Goal: Task Accomplishment & Management: Manage account settings

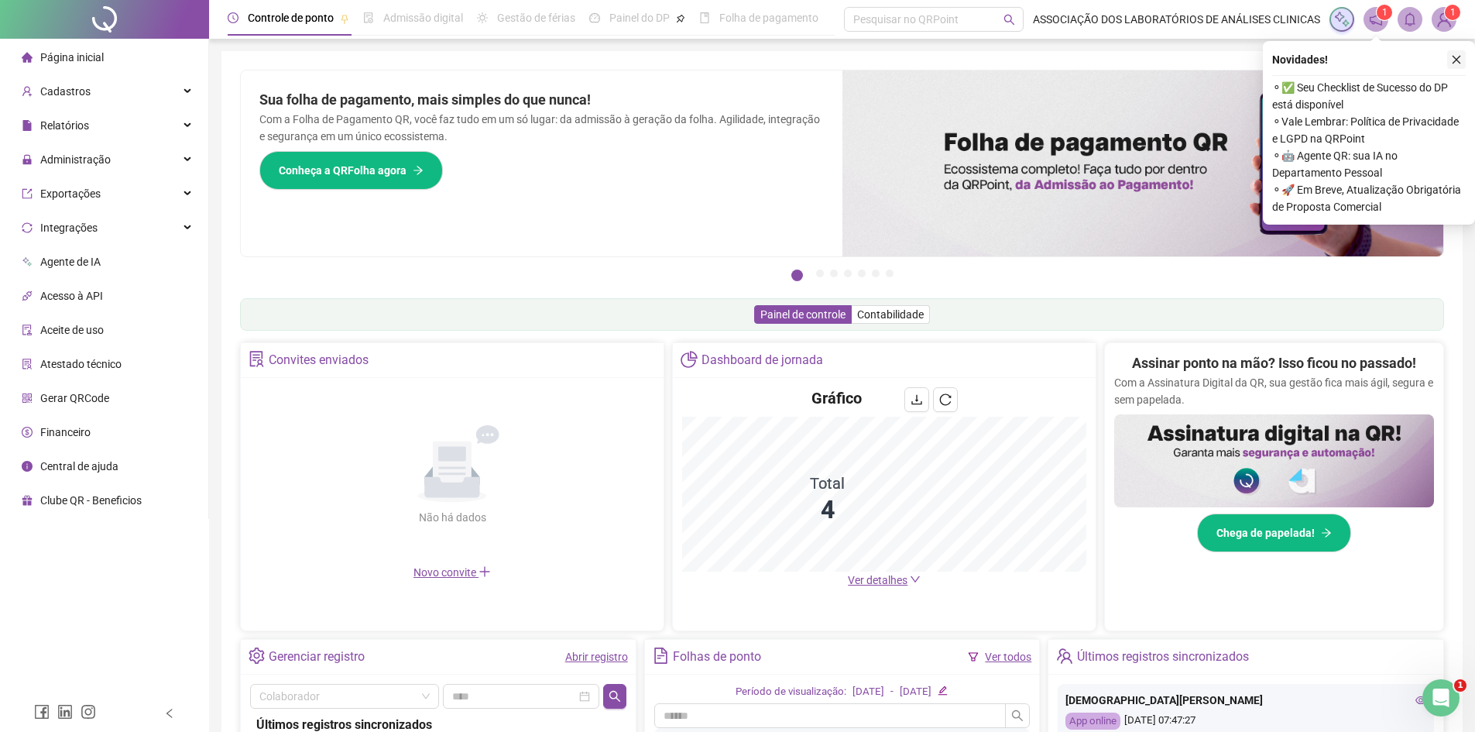
click at [1458, 62] on icon "close" at bounding box center [1456, 59] width 11 height 11
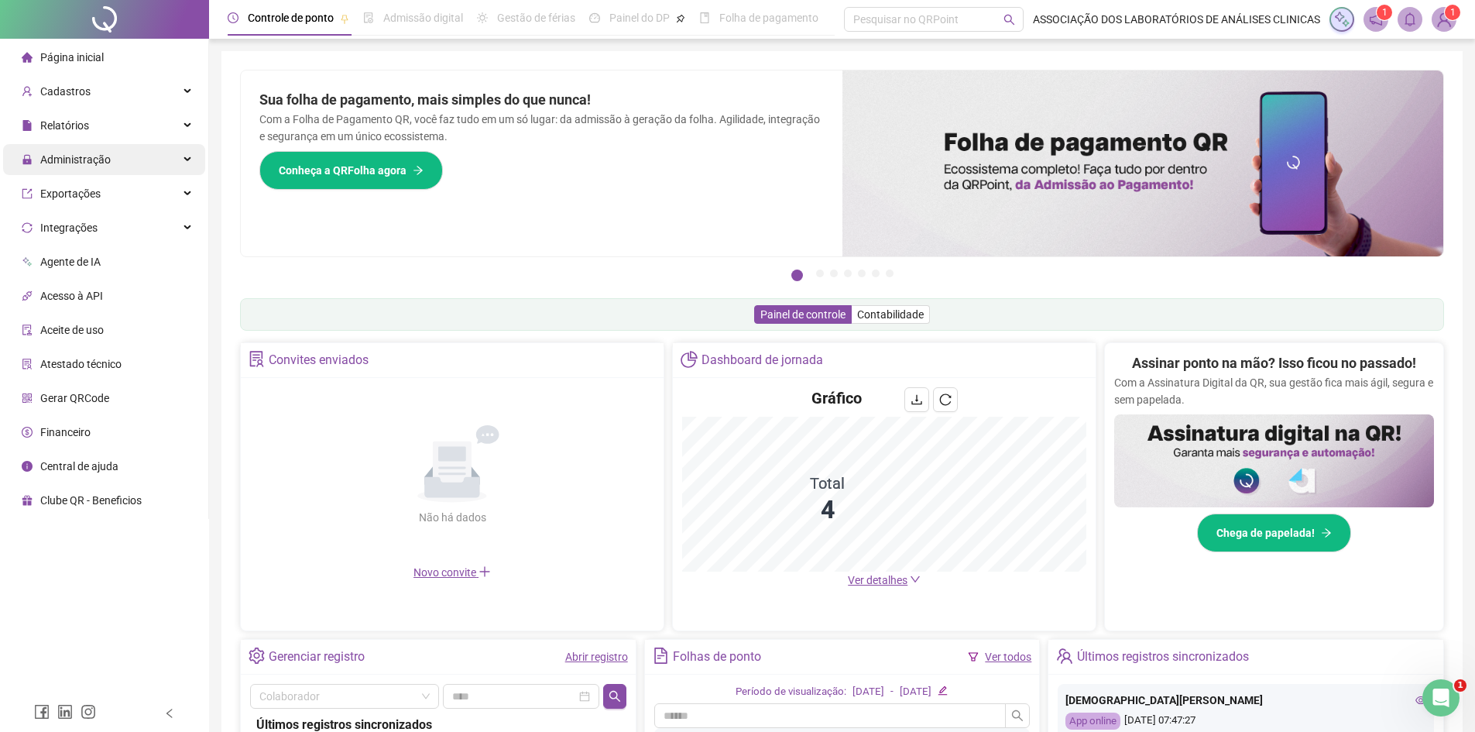
click at [99, 167] on span "Administração" at bounding box center [66, 159] width 89 height 31
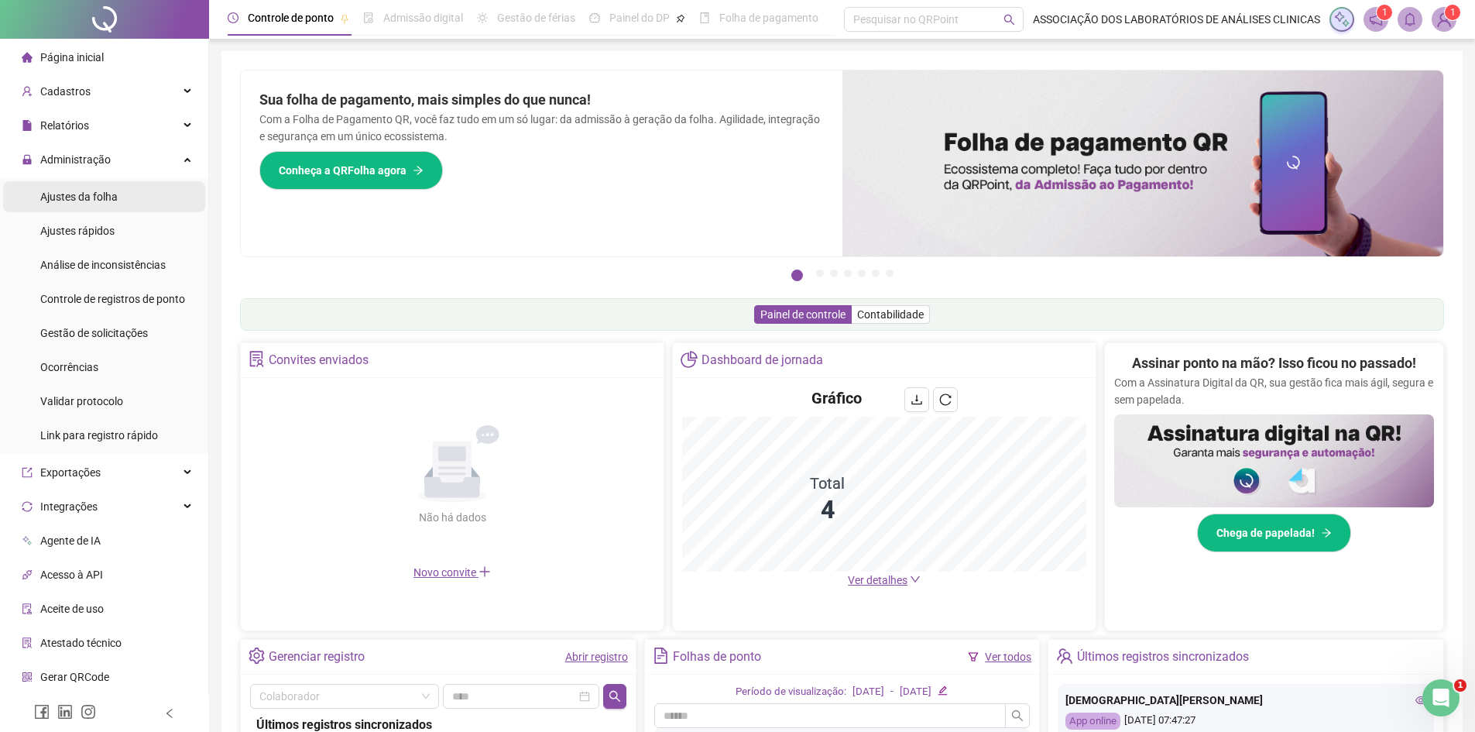
click at [83, 192] on span "Ajustes da folha" at bounding box center [78, 197] width 77 height 12
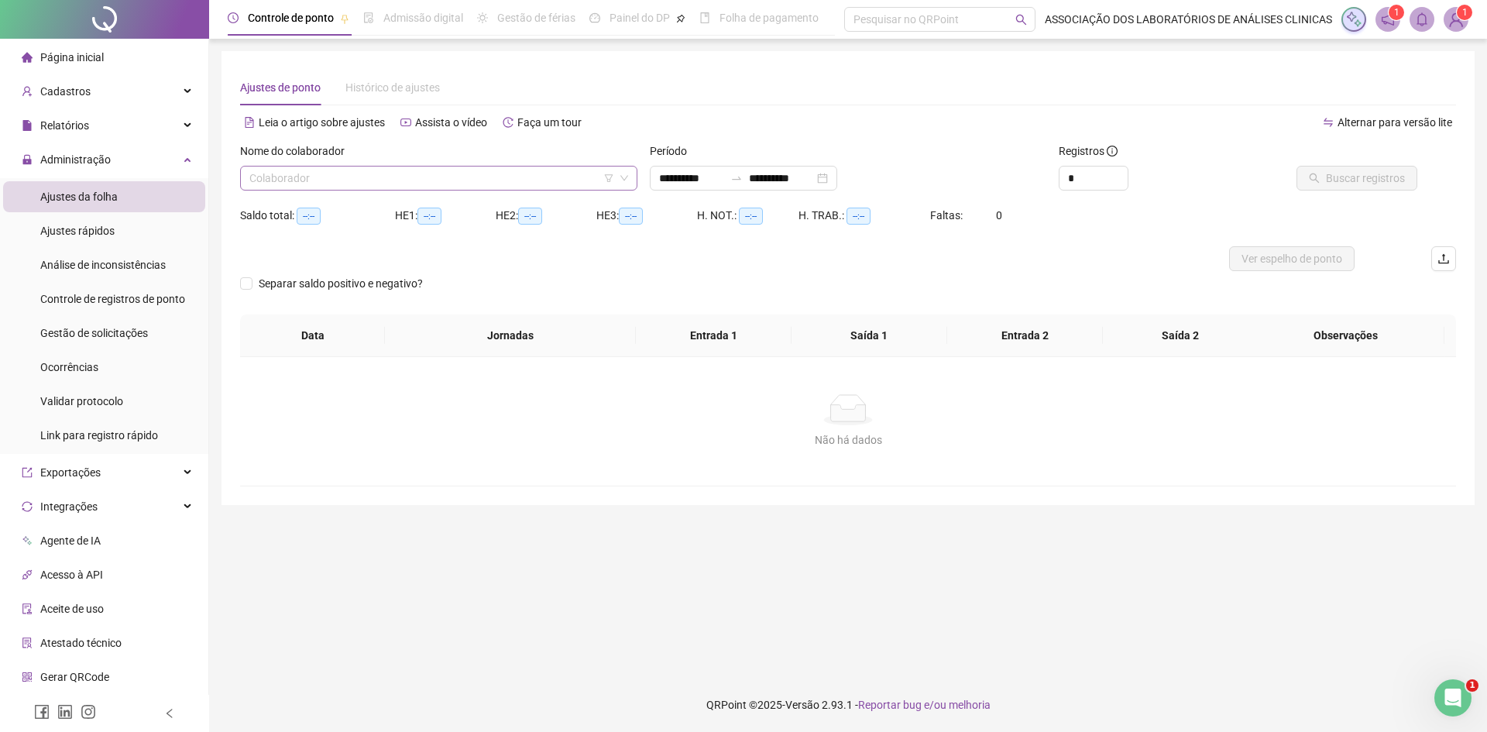
click at [382, 180] on input "search" at bounding box center [431, 178] width 365 height 23
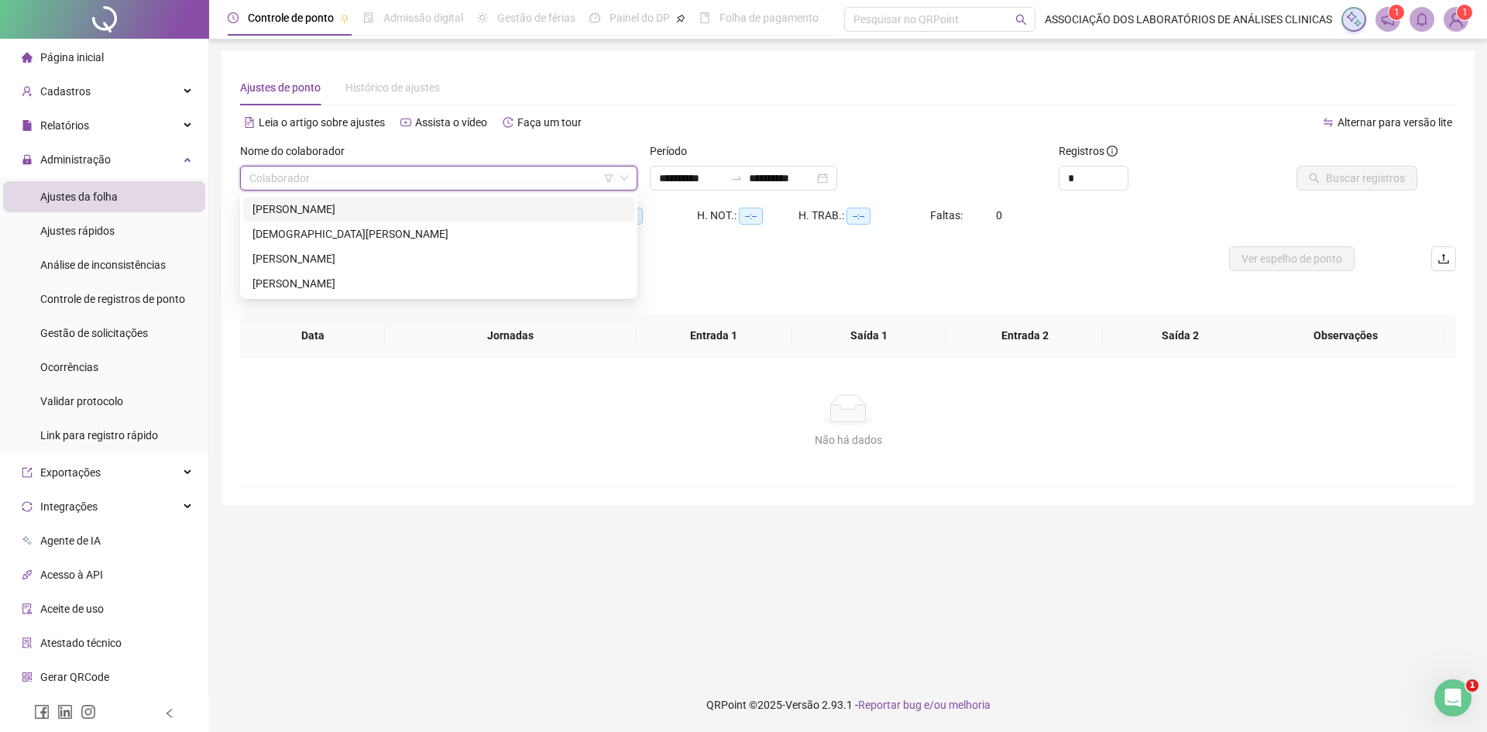
click at [304, 208] on div "[PERSON_NAME]" at bounding box center [438, 209] width 373 height 17
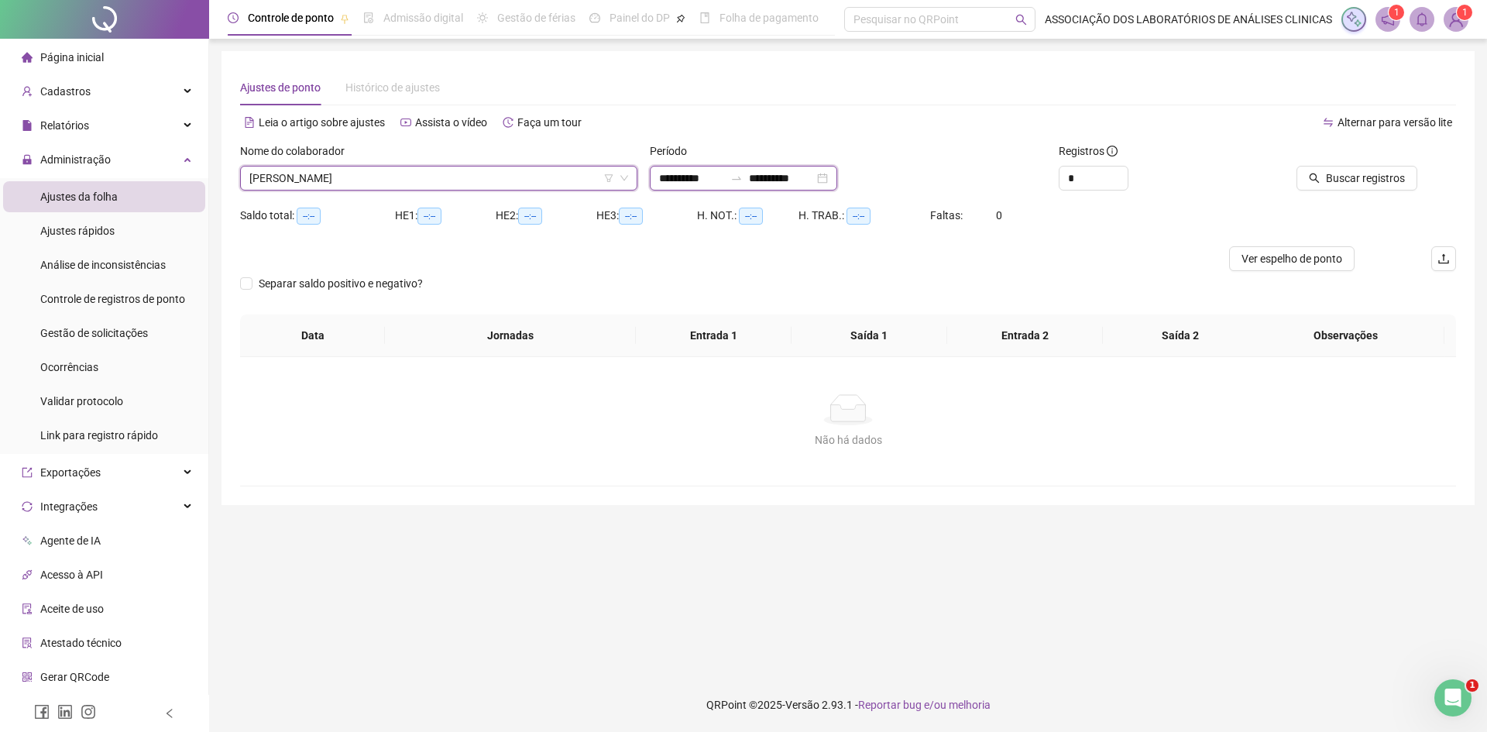
click at [792, 177] on input "**********" at bounding box center [781, 178] width 65 height 17
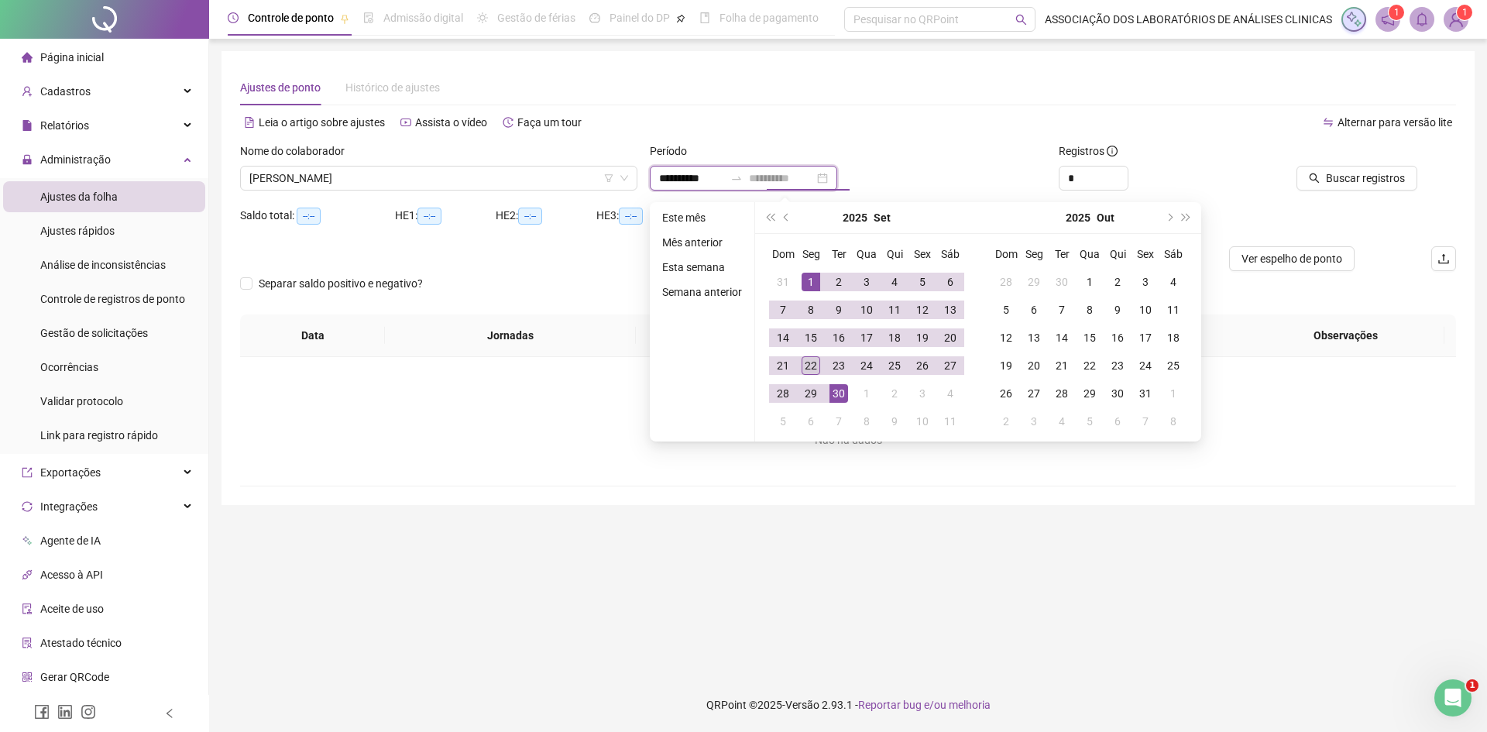
type input "**********"
click at [809, 367] on div "22" at bounding box center [811, 365] width 19 height 19
type input "**********"
click at [1392, 172] on span "Buscar registros" at bounding box center [1365, 178] width 79 height 17
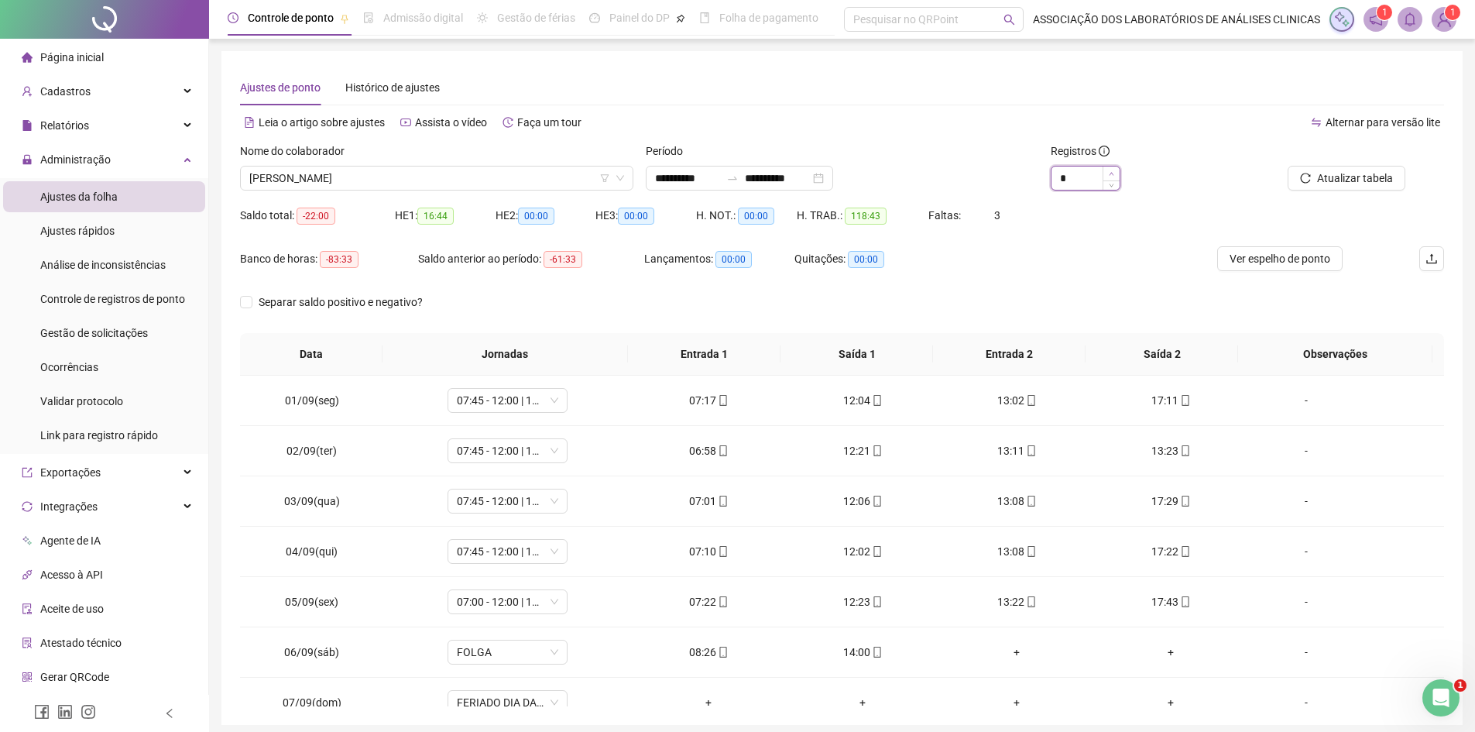
click at [1112, 172] on icon "up" at bounding box center [1111, 173] width 5 height 5
type input "*"
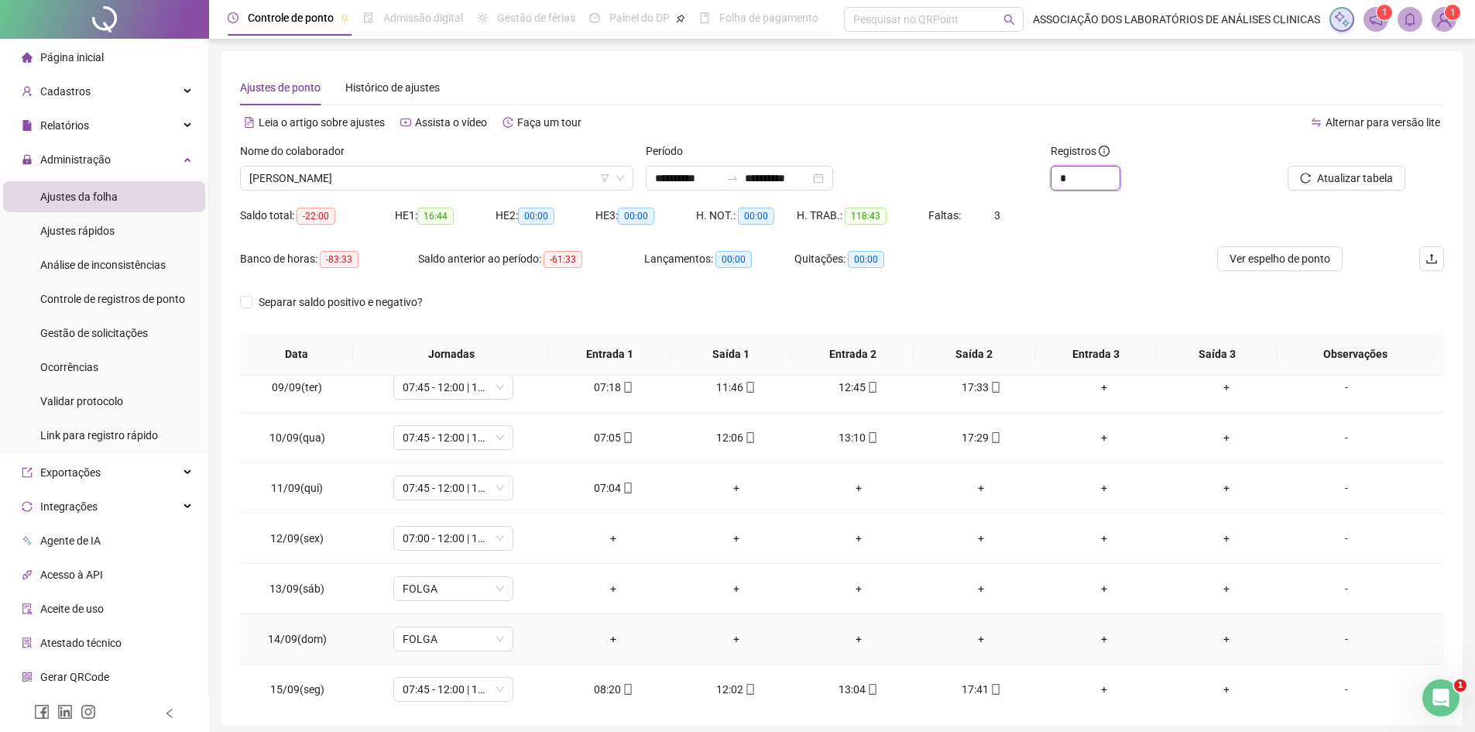
scroll to position [390, 0]
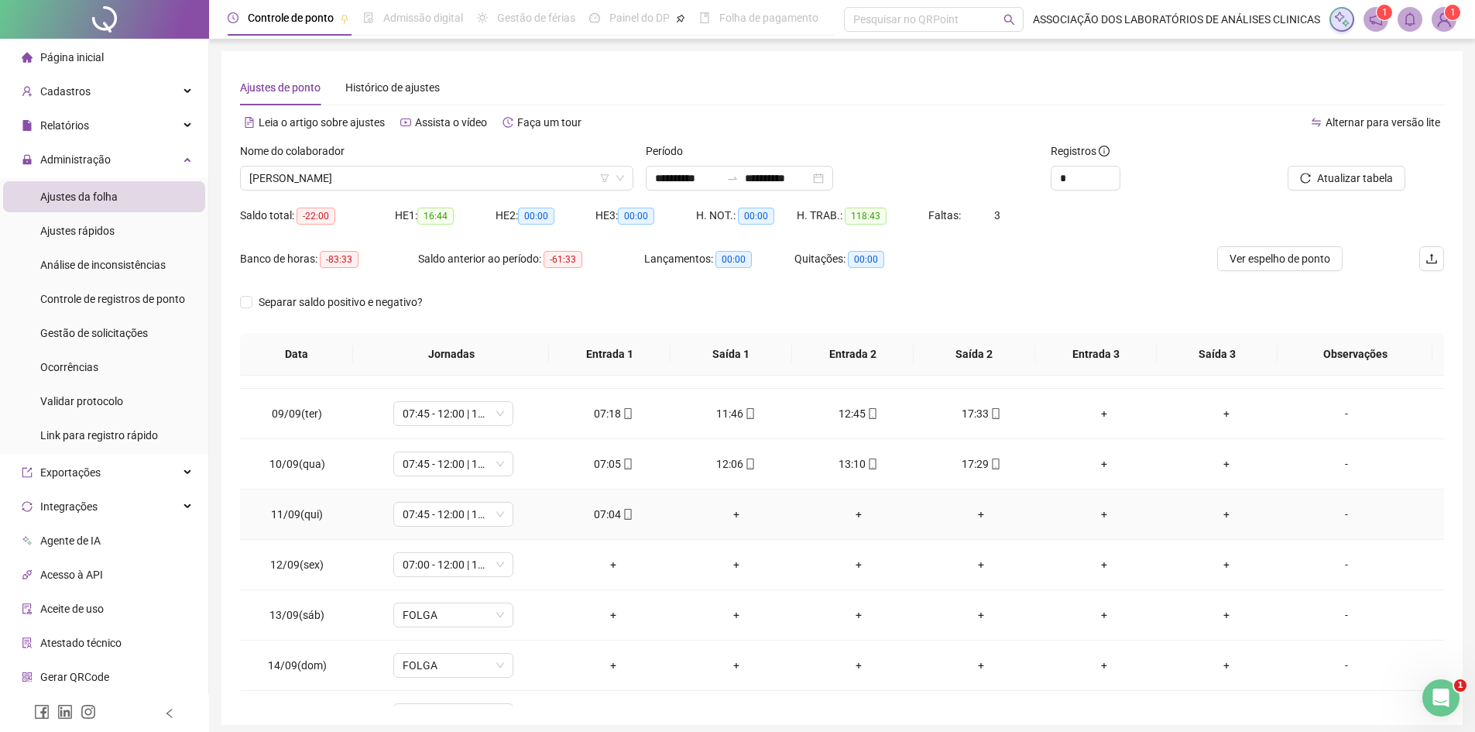
click at [730, 511] on div "+" at bounding box center [736, 514] width 98 height 17
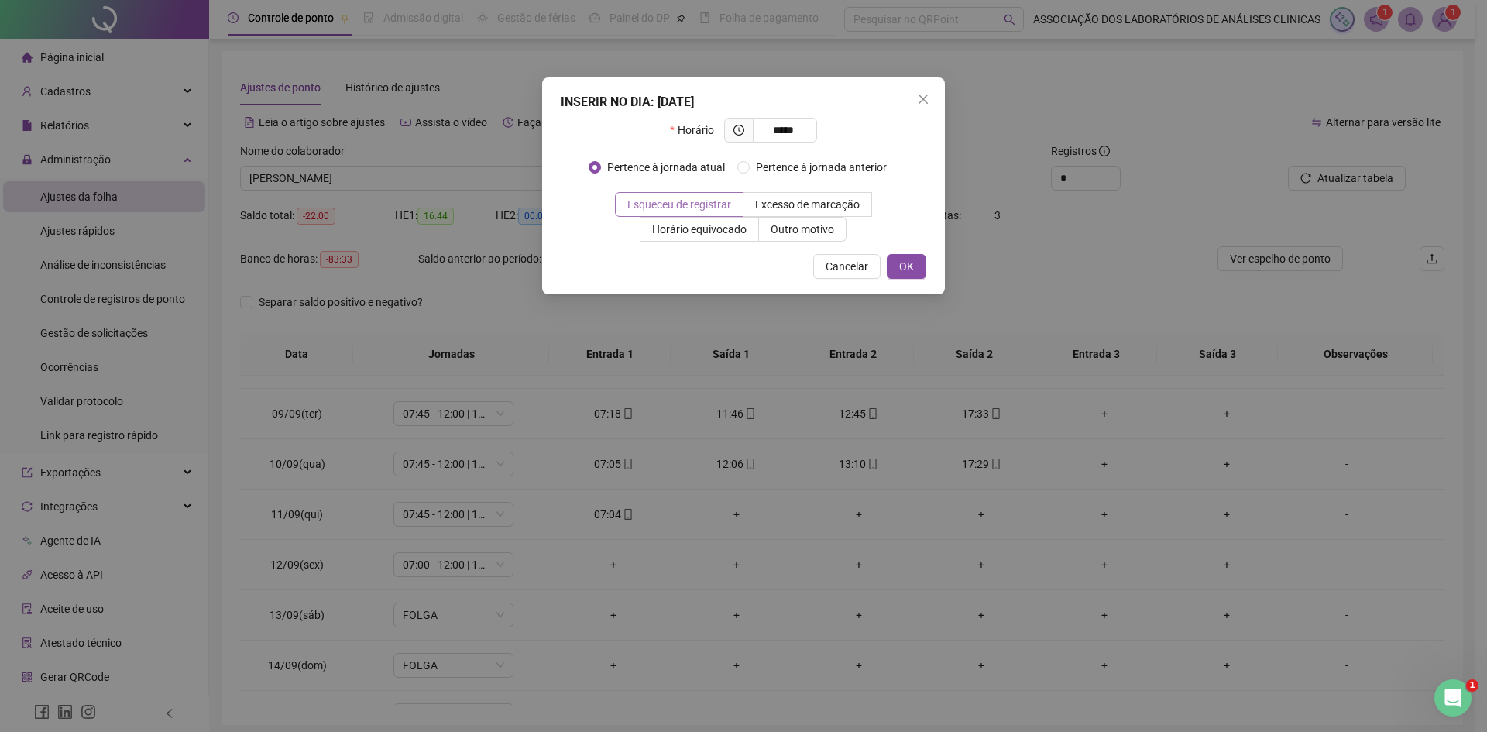
type input "*****"
click at [705, 198] on span "Esqueceu de registrar" at bounding box center [679, 204] width 104 height 12
click at [908, 263] on span "OK" at bounding box center [906, 266] width 15 height 17
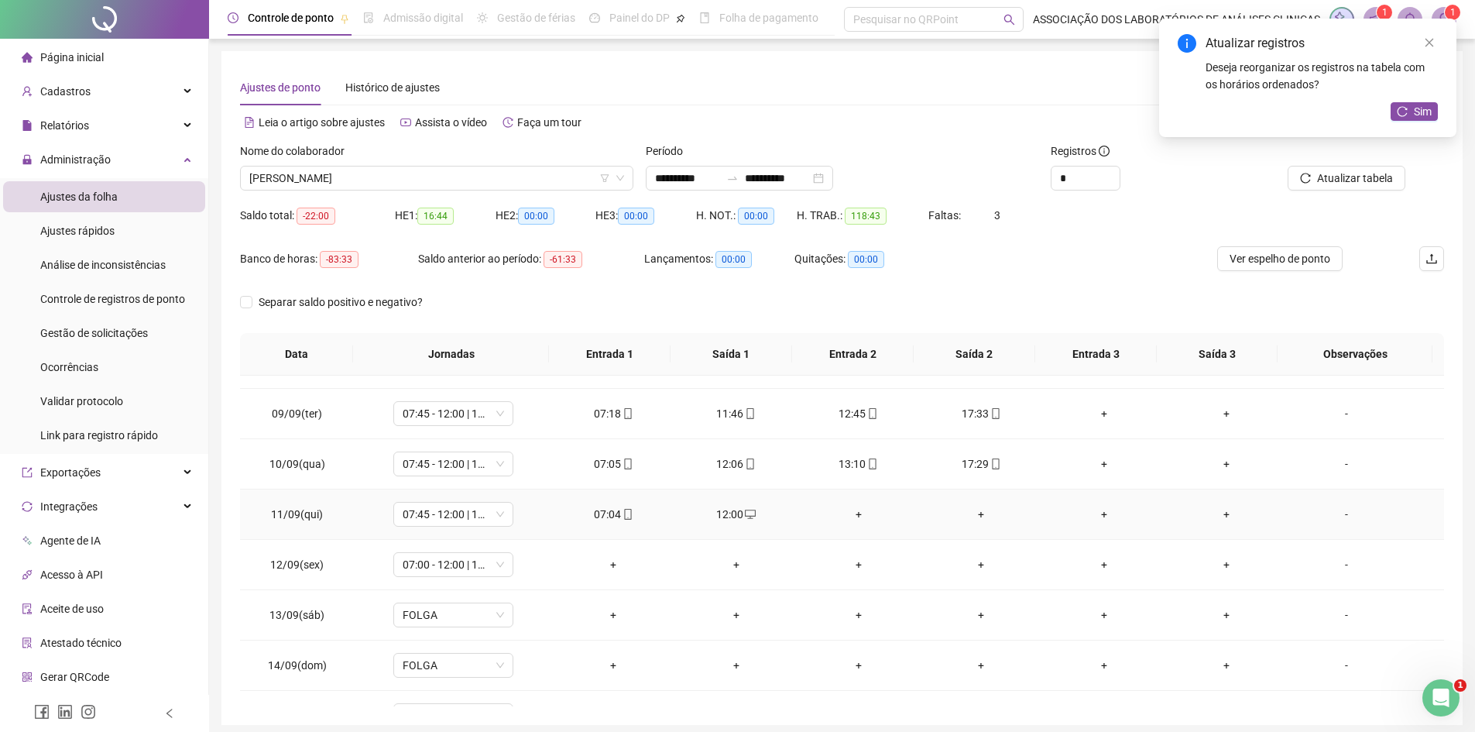
click at [850, 518] on div "+" at bounding box center [859, 514] width 98 height 17
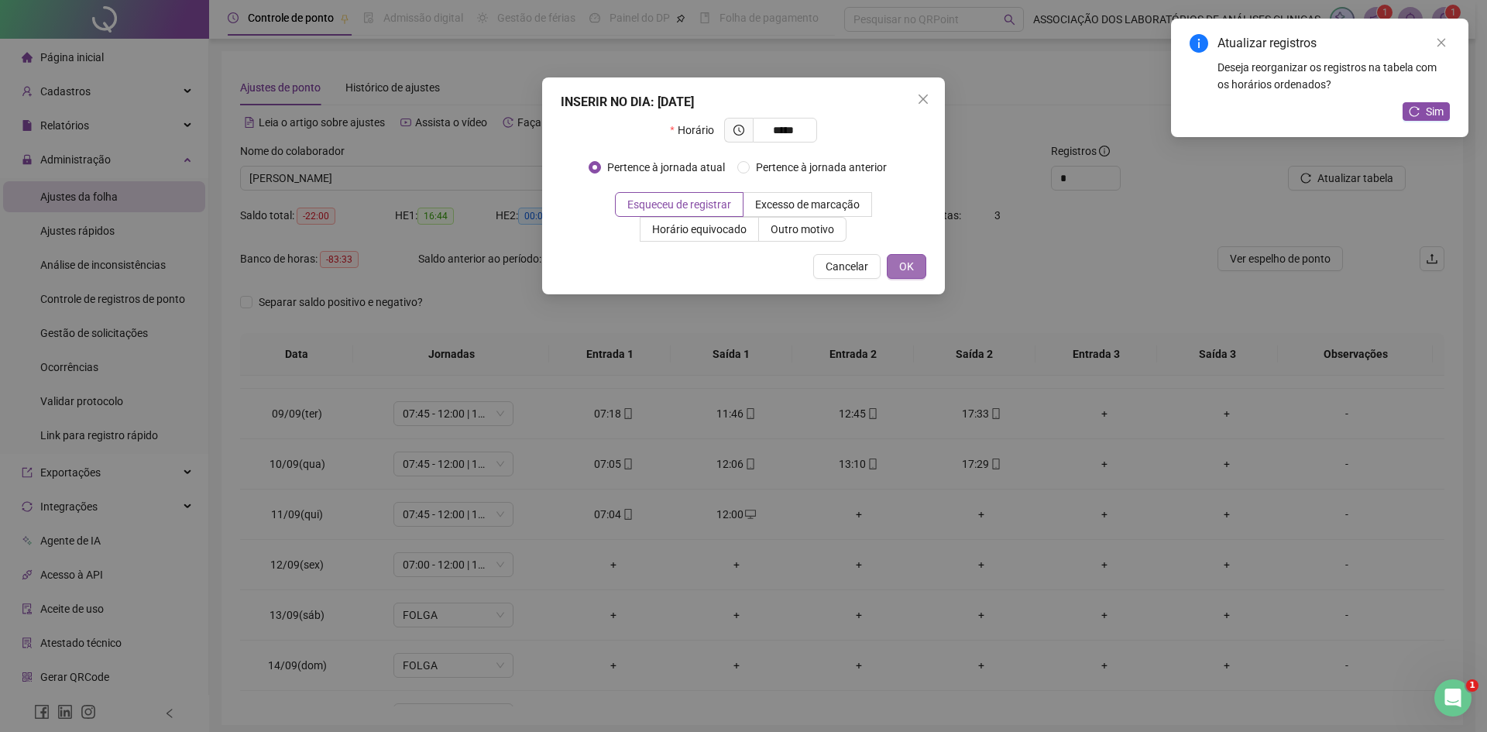
type input "*****"
click at [922, 266] on button "OK" at bounding box center [906, 266] width 39 height 25
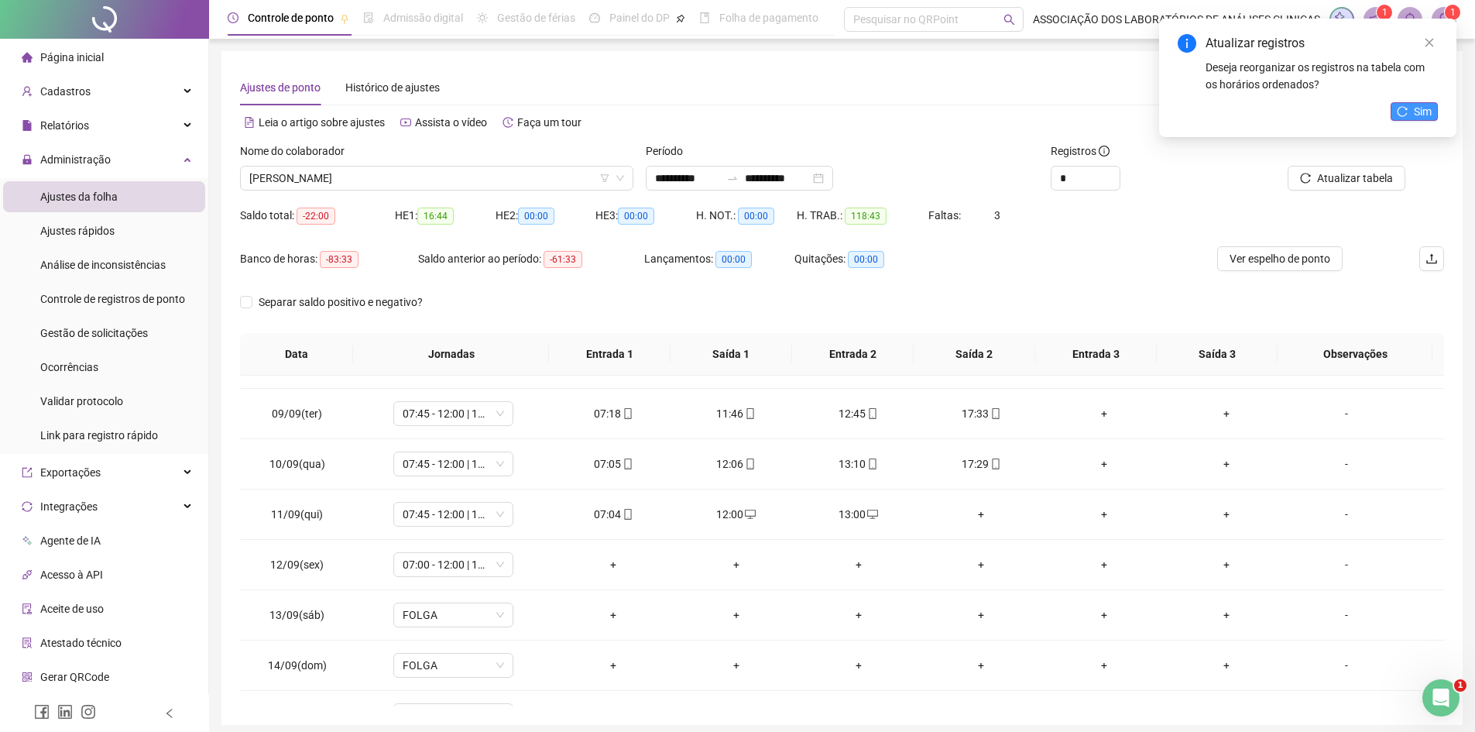
click at [1405, 105] on button "Sim" at bounding box center [1414, 111] width 47 height 19
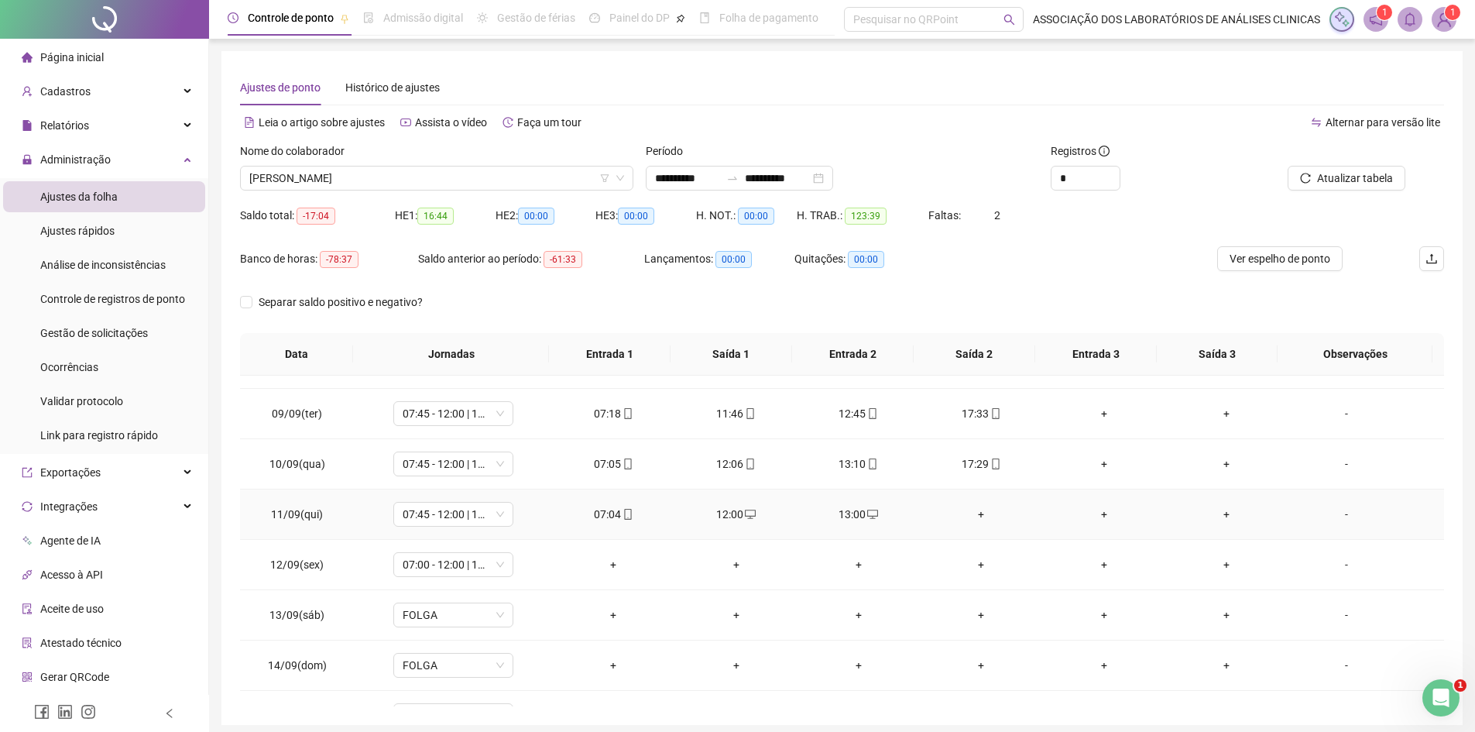
click at [971, 514] on div "+" at bounding box center [981, 514] width 98 height 17
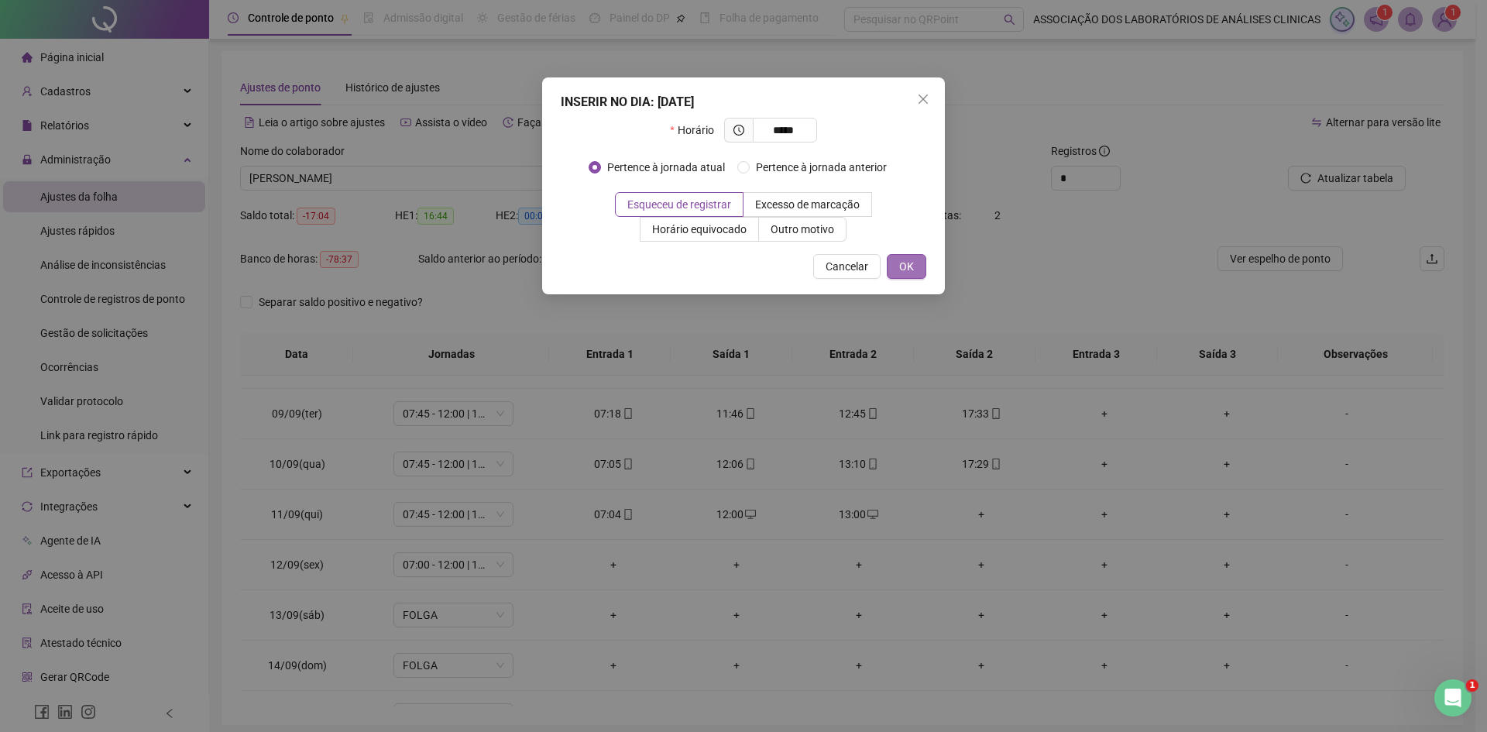
type input "*****"
click at [902, 263] on span "OK" at bounding box center [906, 266] width 15 height 17
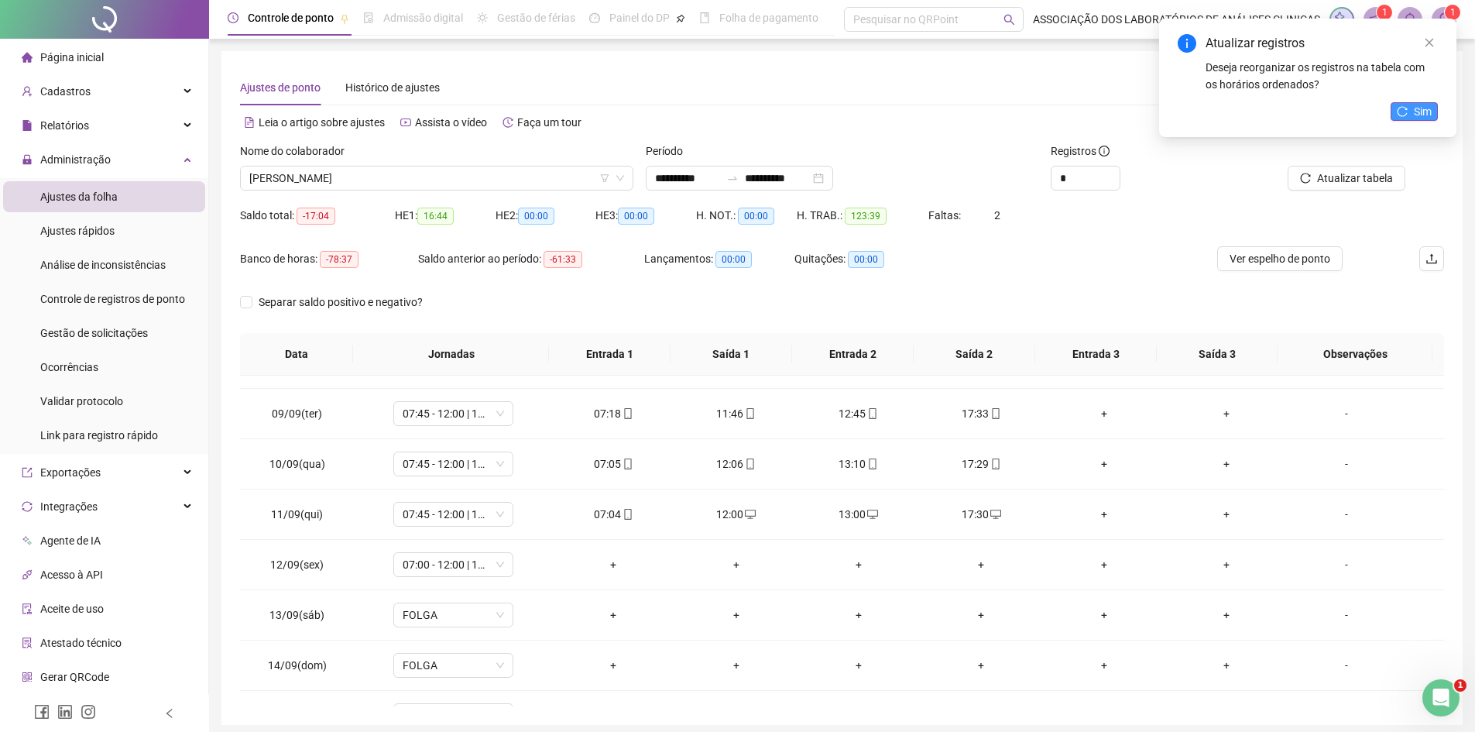
click at [1423, 114] on span "Sim" at bounding box center [1423, 111] width 18 height 17
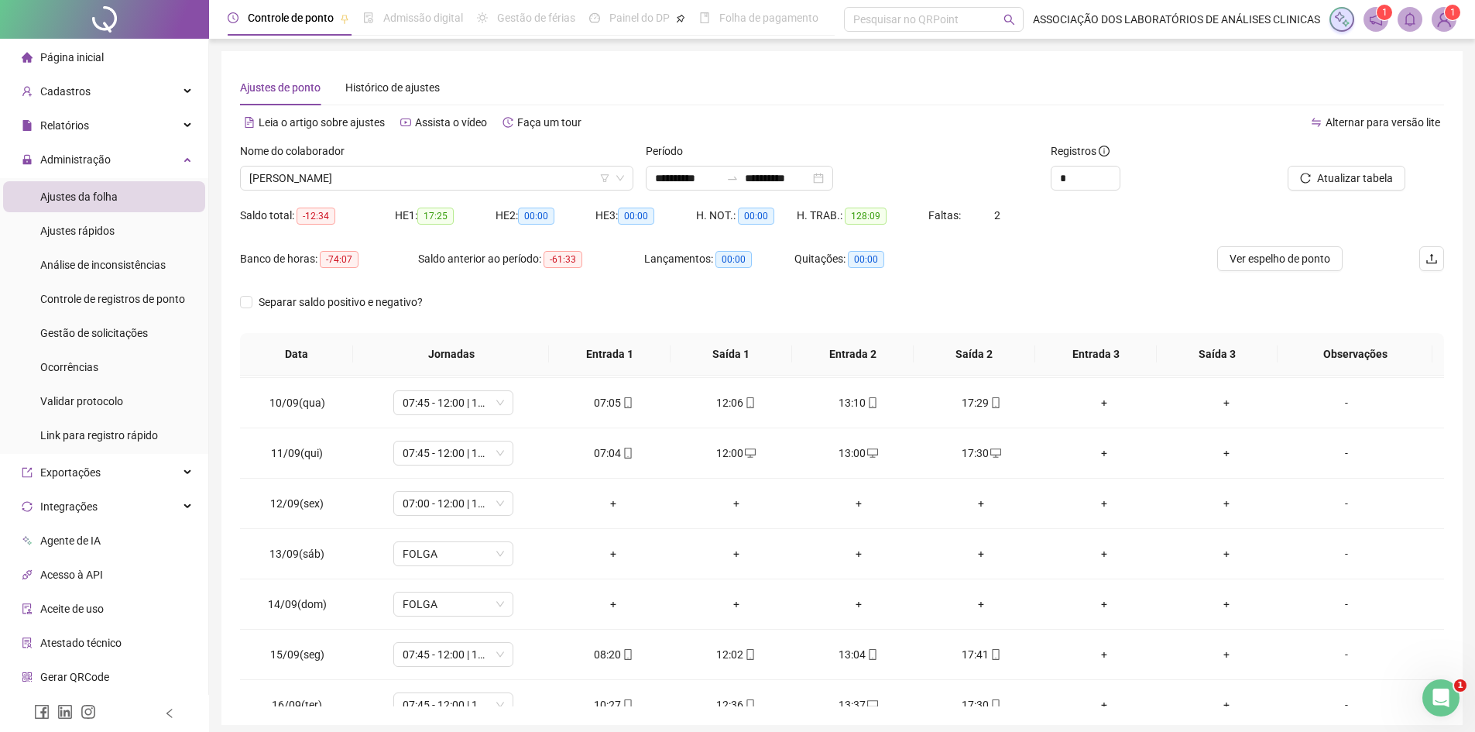
scroll to position [467, 0]
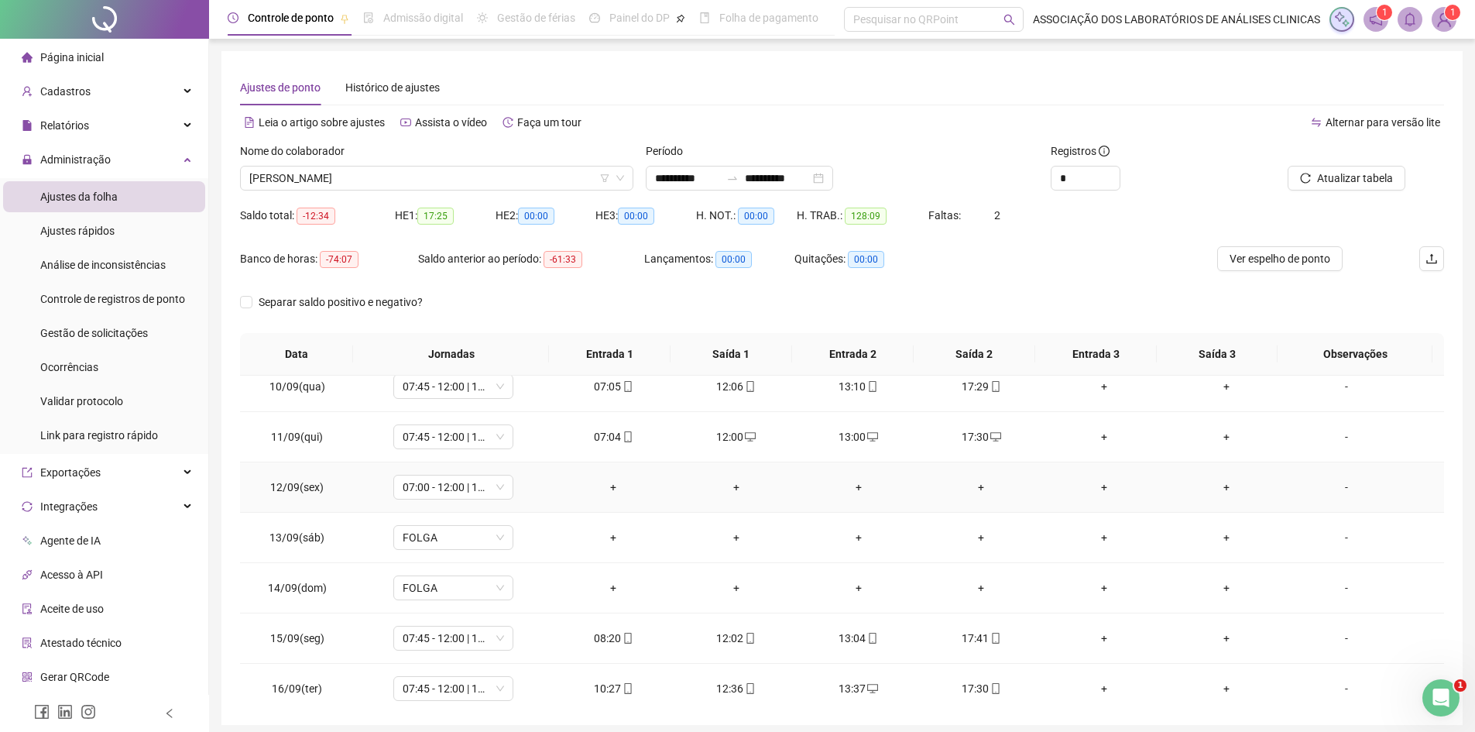
click at [610, 479] on div "+" at bounding box center [614, 487] width 98 height 17
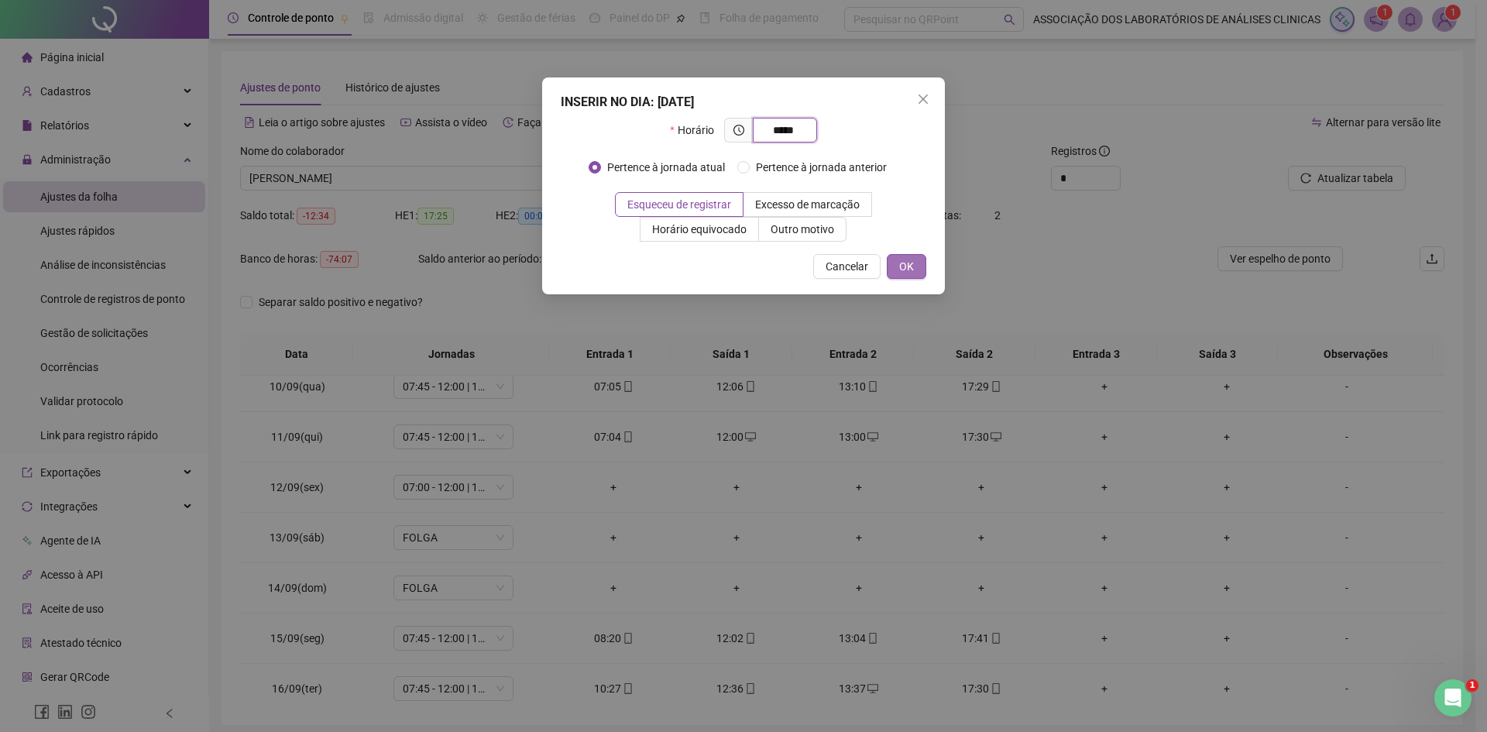
type input "*****"
click at [905, 262] on span "OK" at bounding box center [906, 266] width 15 height 17
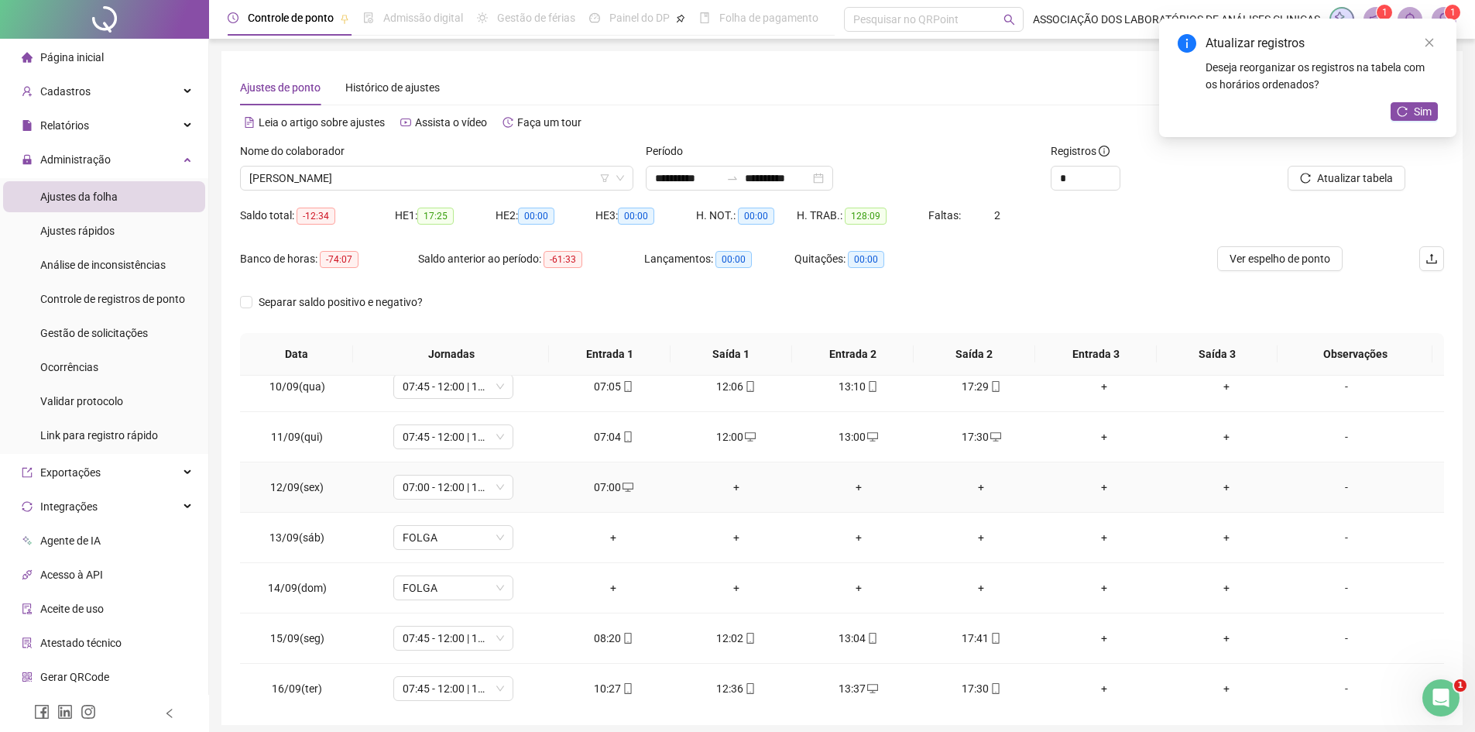
click at [730, 487] on div "+" at bounding box center [736, 487] width 98 height 17
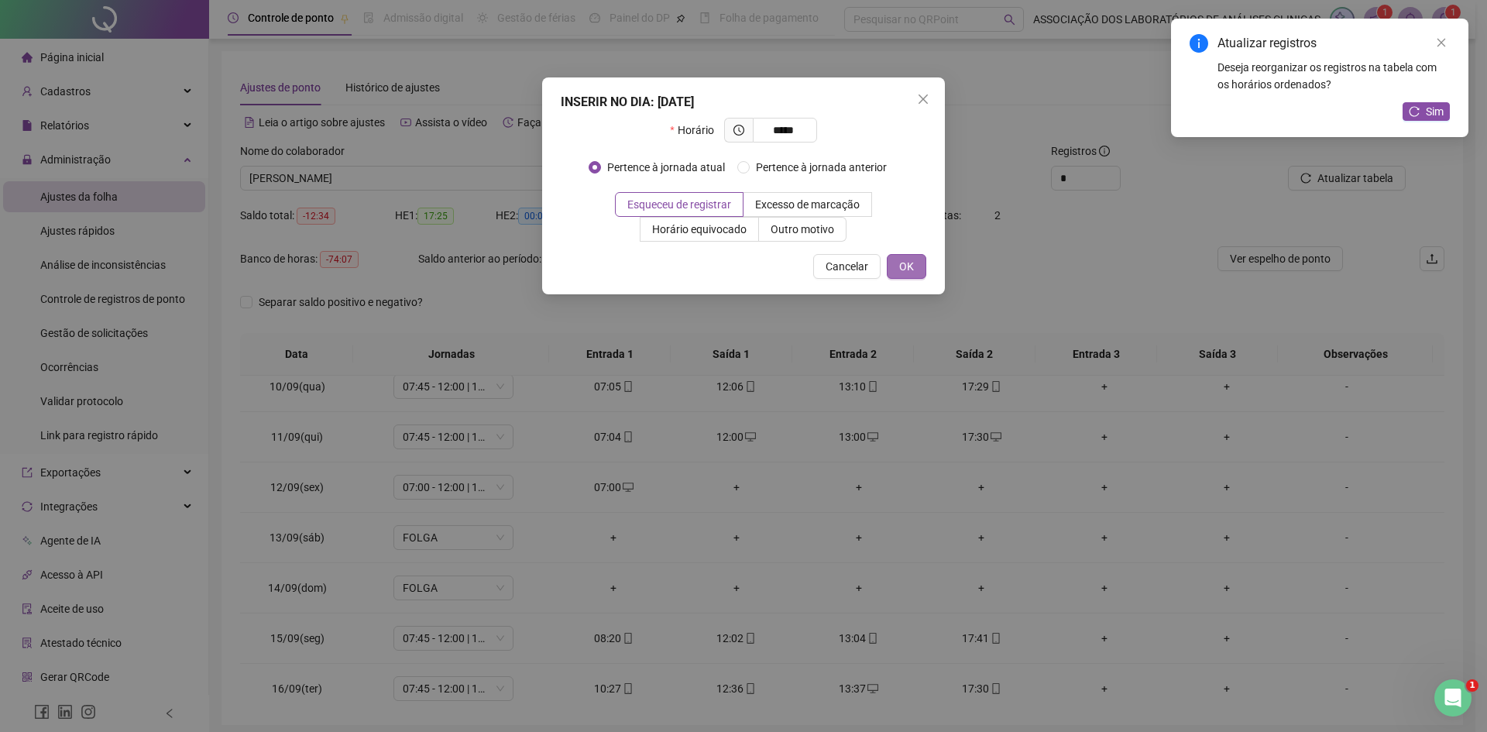
type input "*****"
click at [925, 268] on button "OK" at bounding box center [906, 266] width 39 height 25
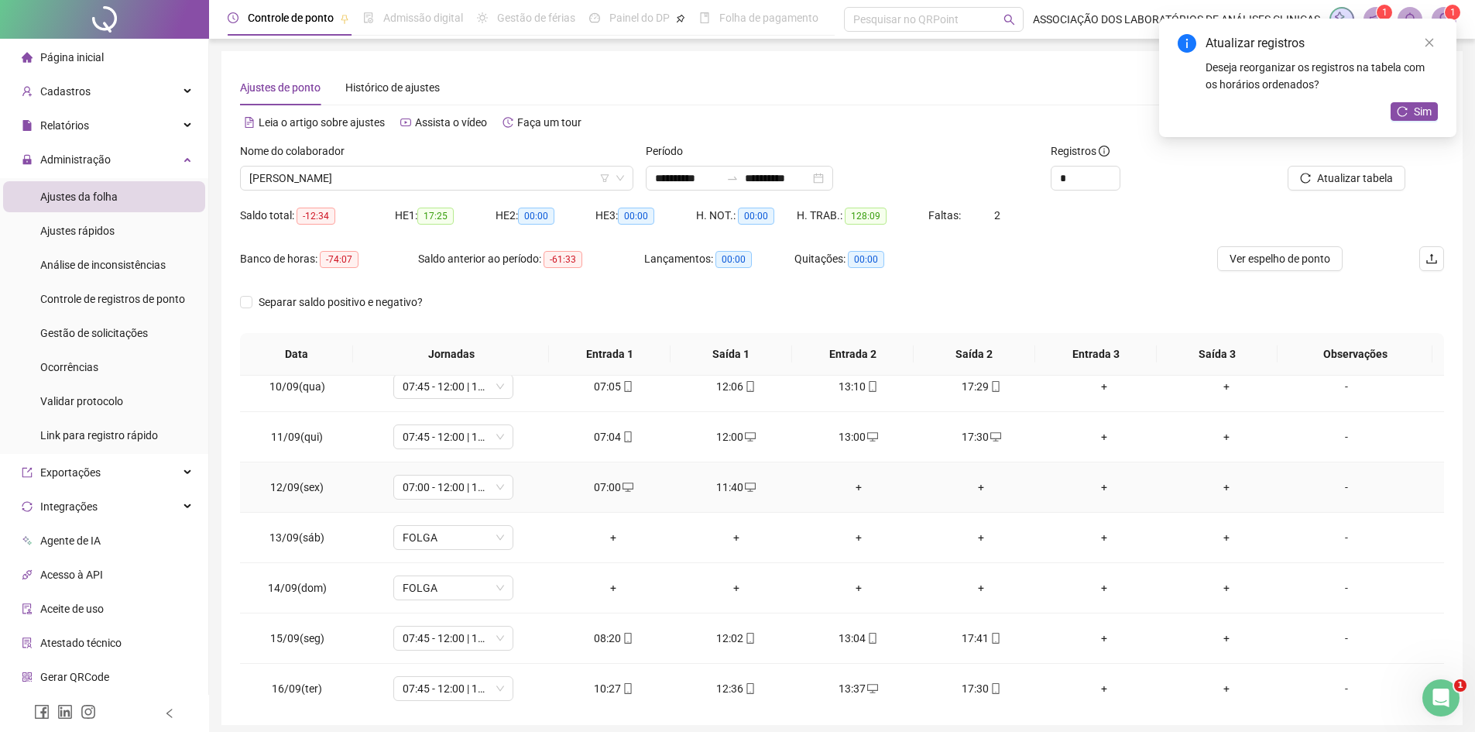
click at [850, 482] on div "+" at bounding box center [859, 487] width 98 height 17
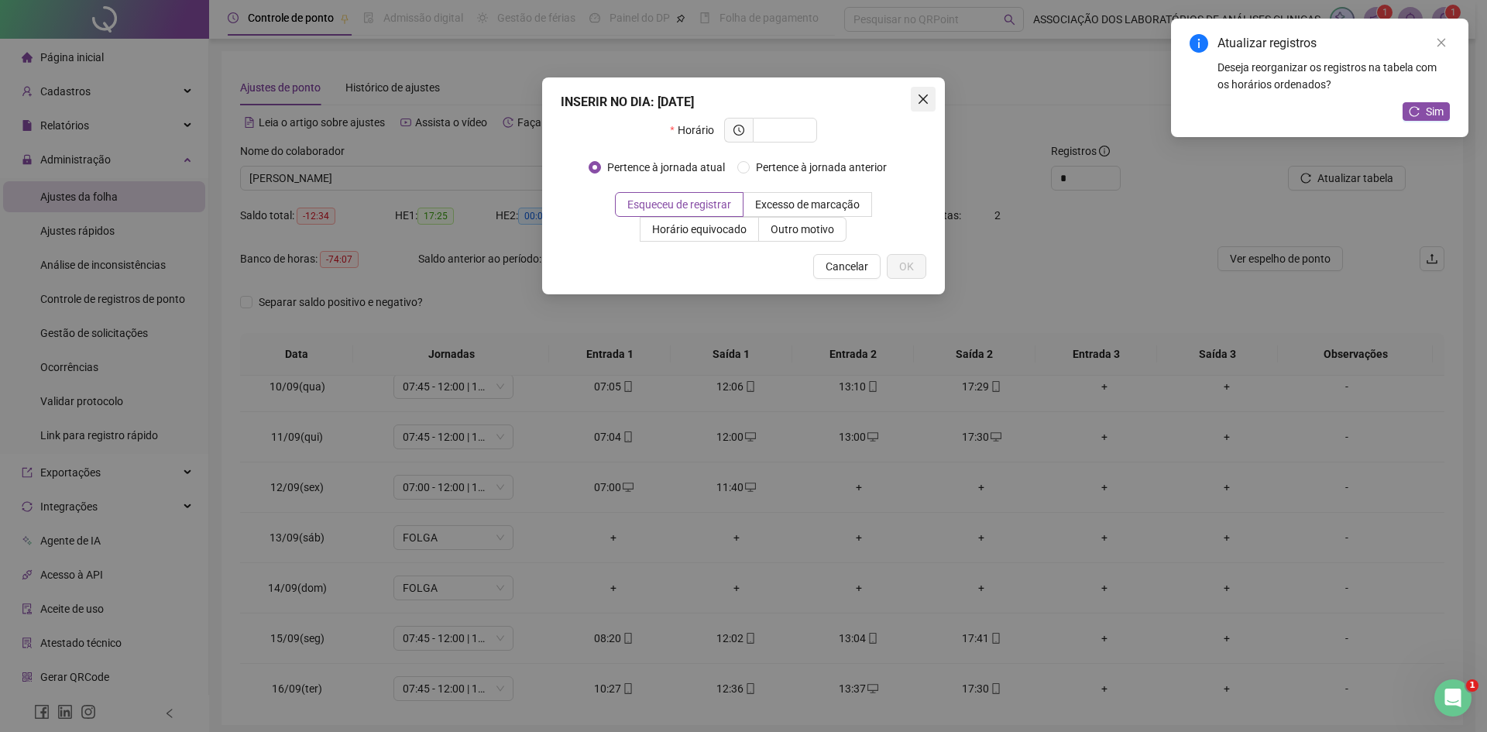
click at [924, 105] on icon "close" at bounding box center [923, 99] width 12 height 12
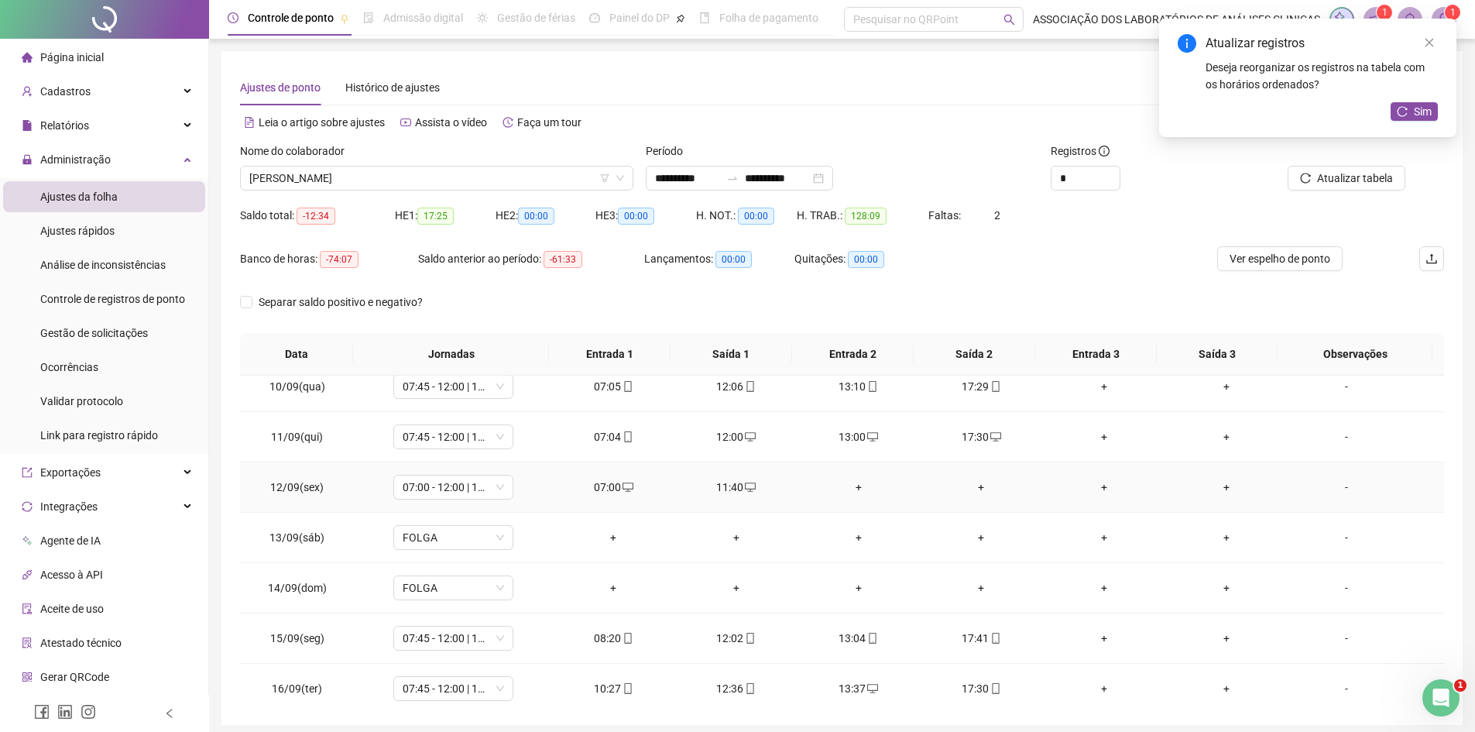
click at [851, 484] on div "+" at bounding box center [859, 487] width 98 height 17
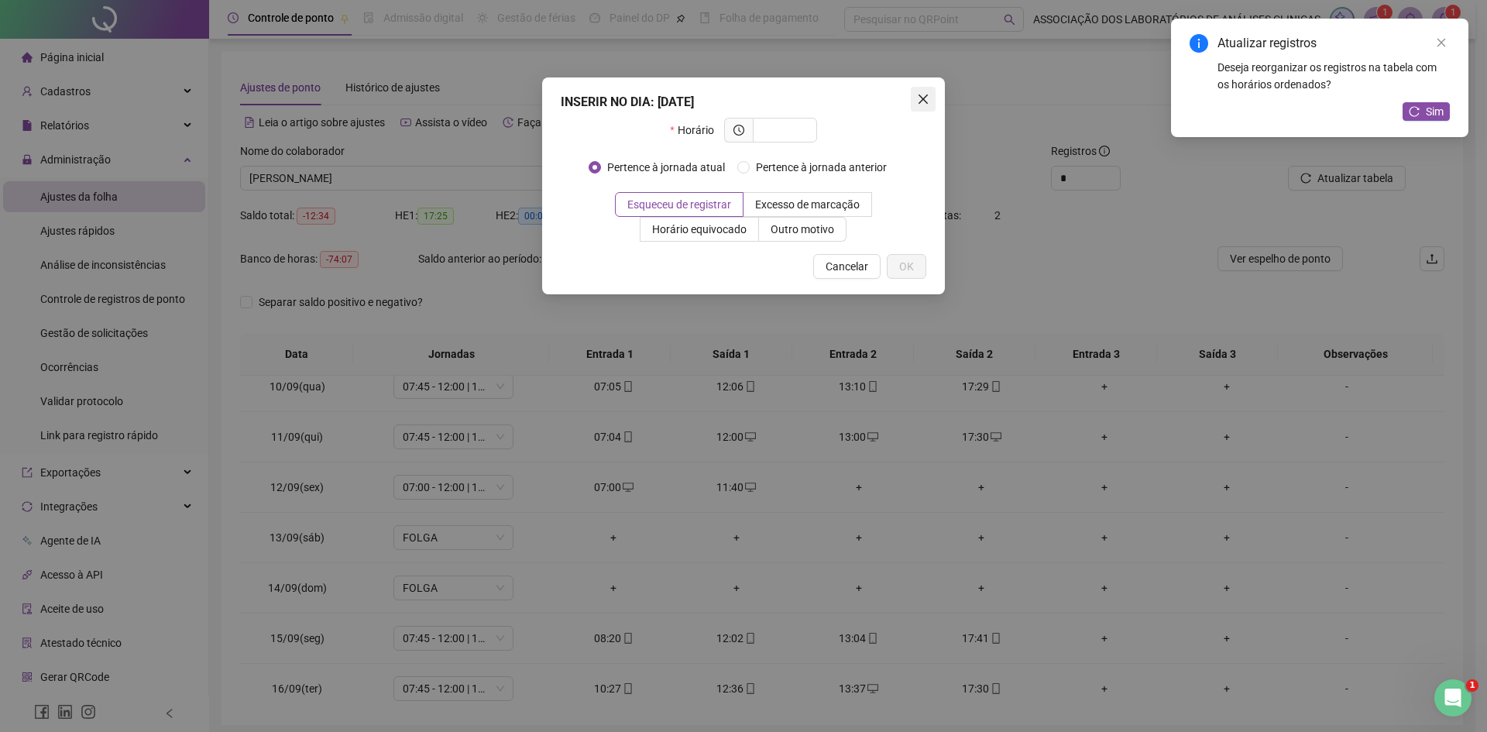
click at [927, 101] on icon "close" at bounding box center [923, 99] width 12 height 12
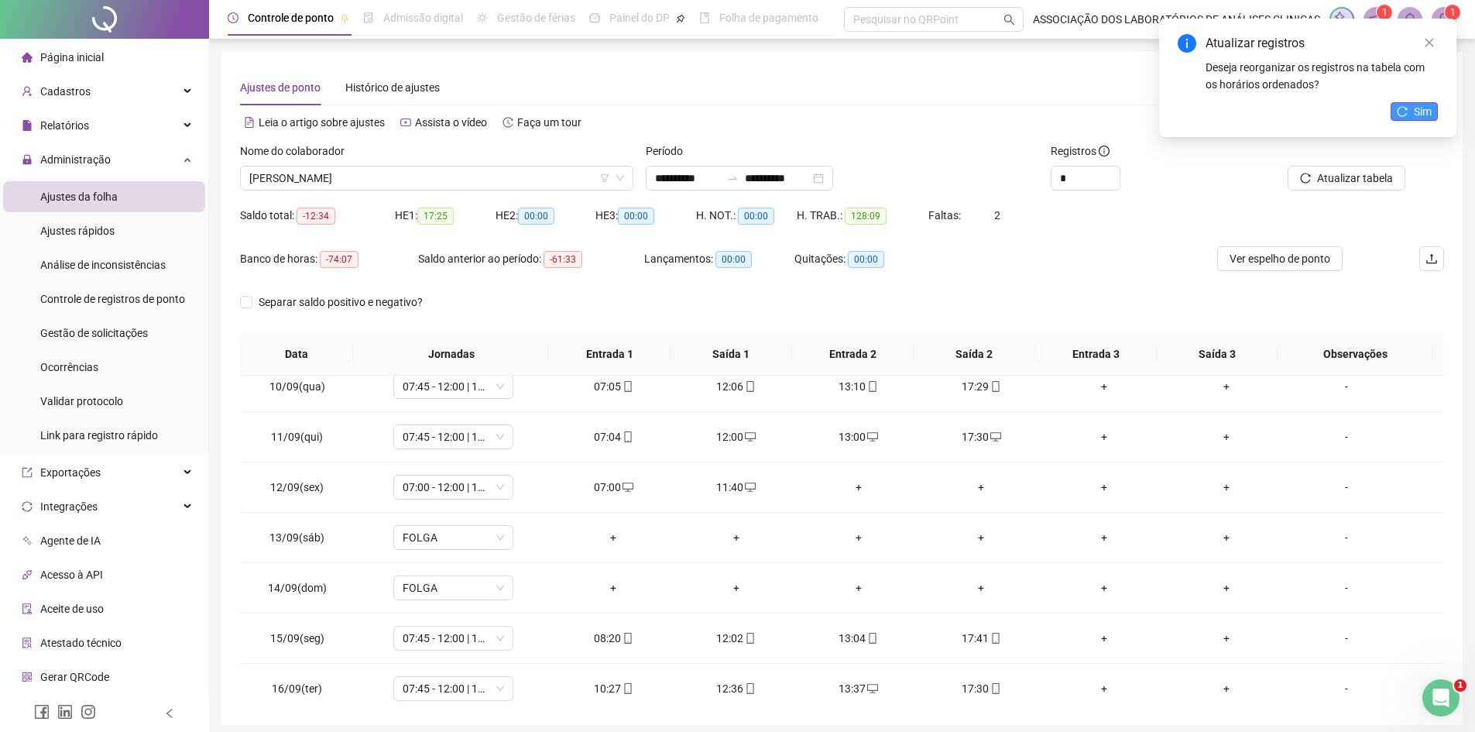
click at [1428, 117] on span "Sim" at bounding box center [1423, 111] width 18 height 17
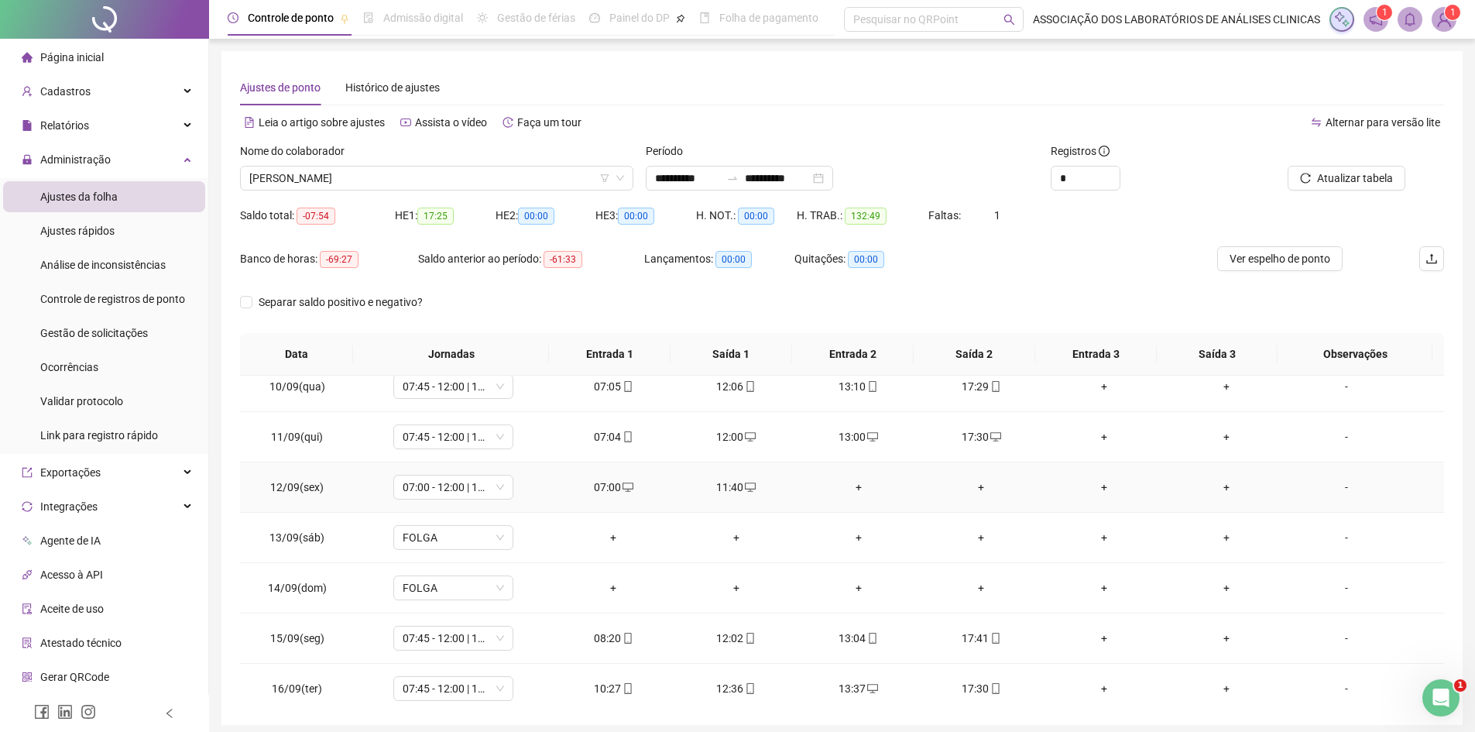
click at [855, 484] on div "+" at bounding box center [859, 487] width 98 height 17
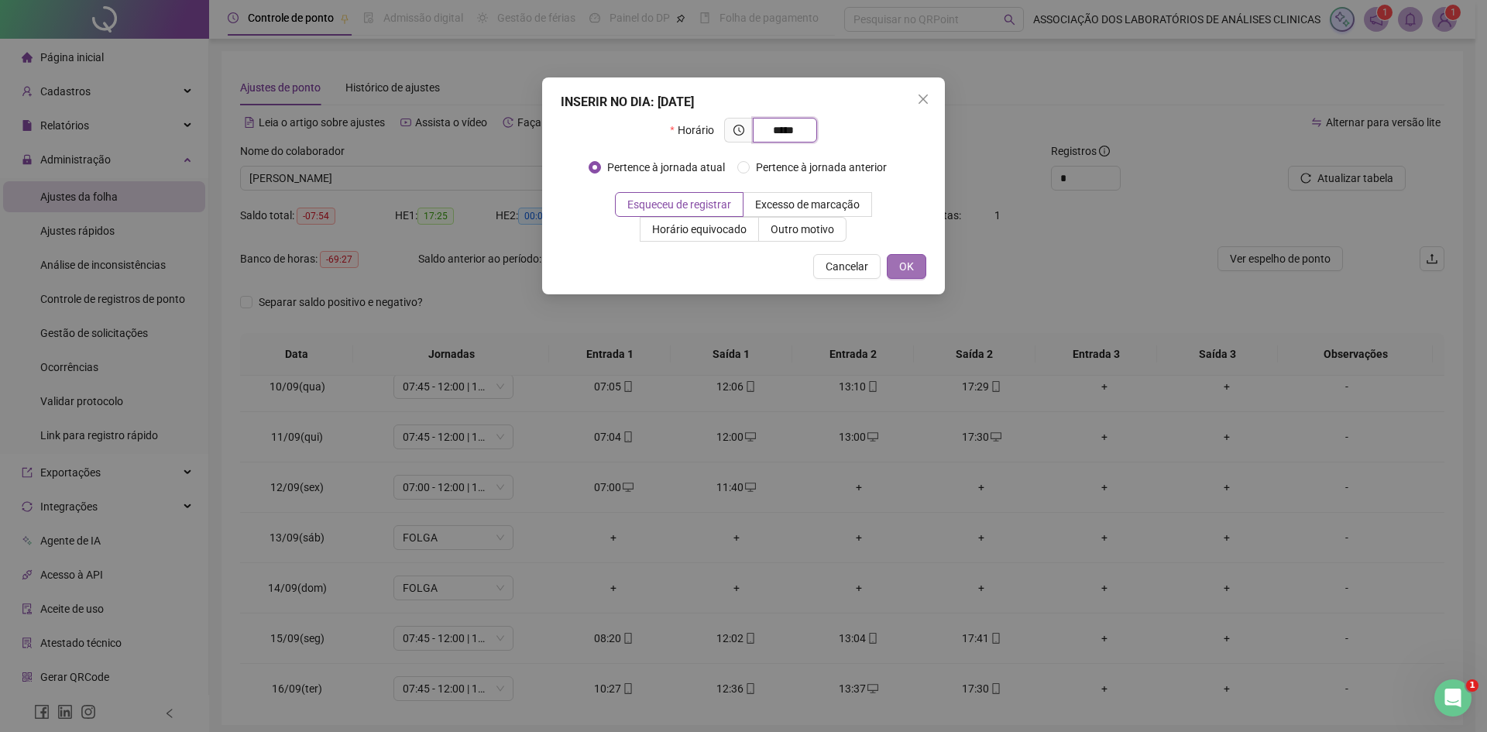
type input "*****"
click at [907, 270] on span "OK" at bounding box center [906, 266] width 15 height 17
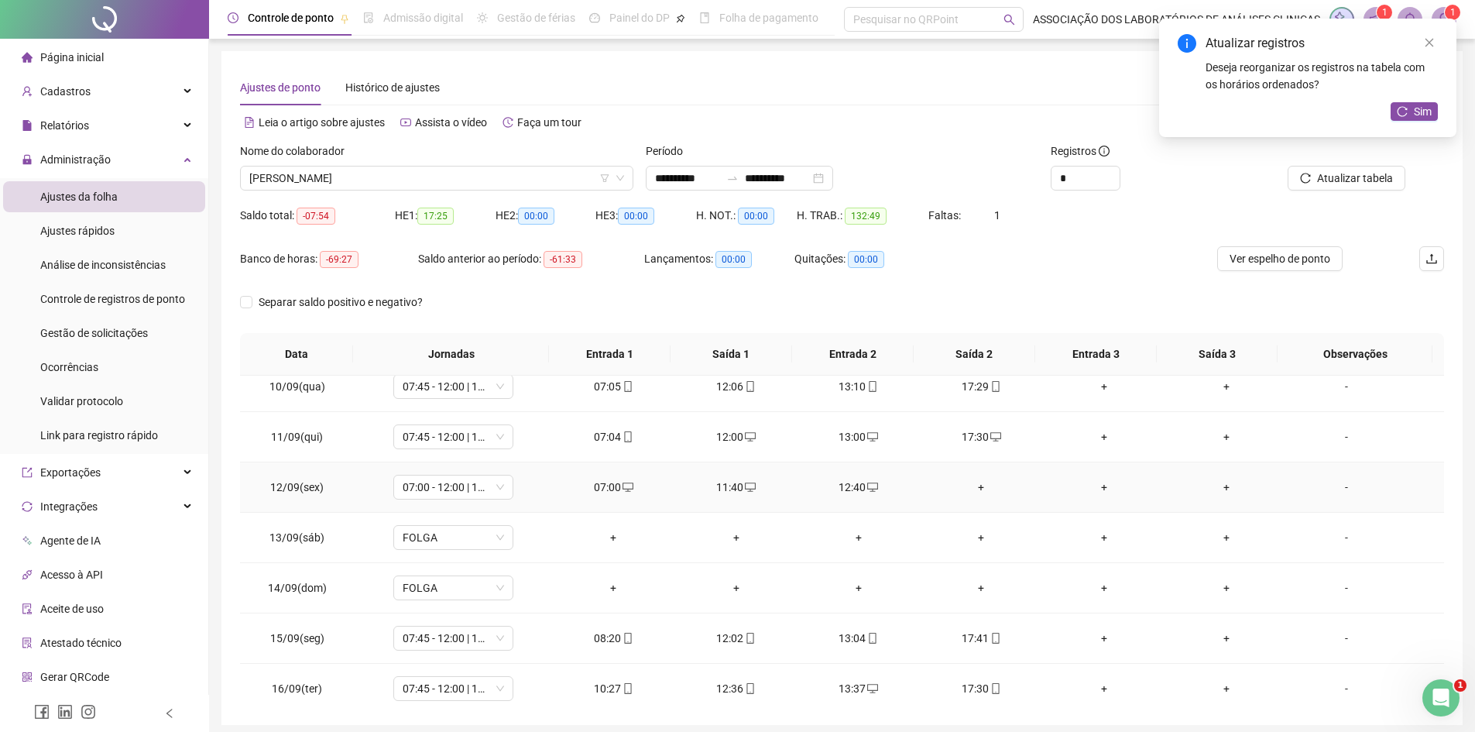
click at [972, 484] on div "+" at bounding box center [981, 487] width 98 height 17
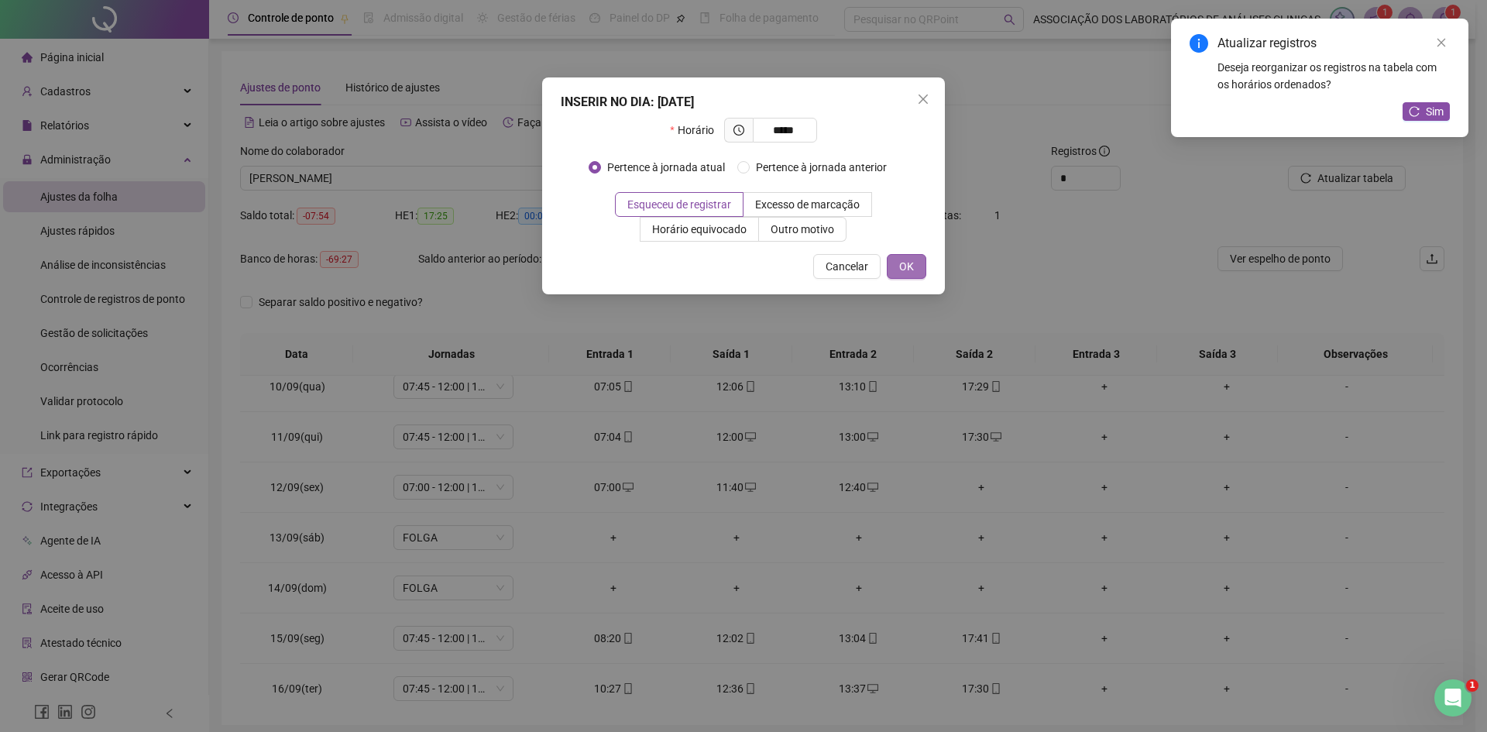
type input "*****"
click at [919, 256] on button "OK" at bounding box center [906, 266] width 39 height 25
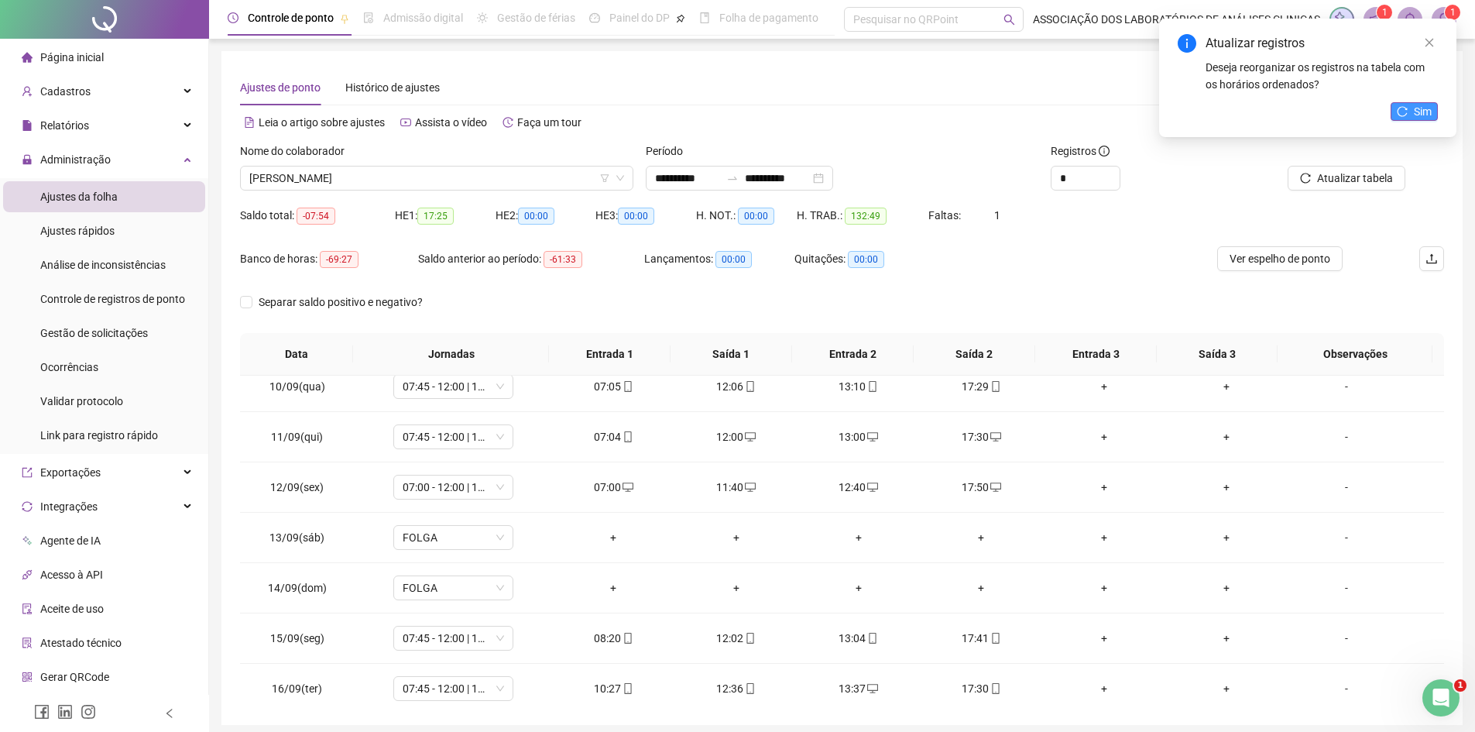
click at [1412, 107] on button "Sim" at bounding box center [1414, 111] width 47 height 19
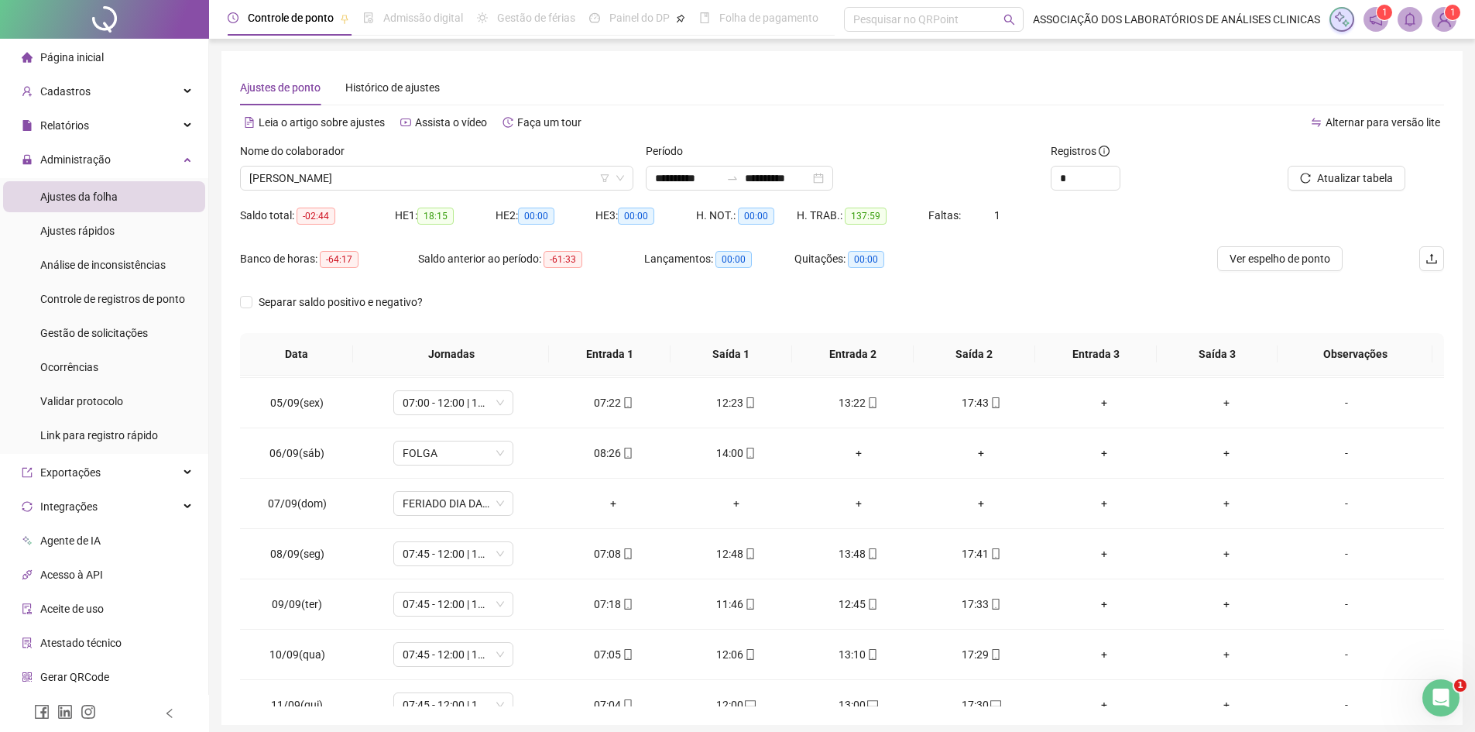
scroll to position [0, 0]
click at [867, 450] on icon "mobile" at bounding box center [872, 450] width 11 height 11
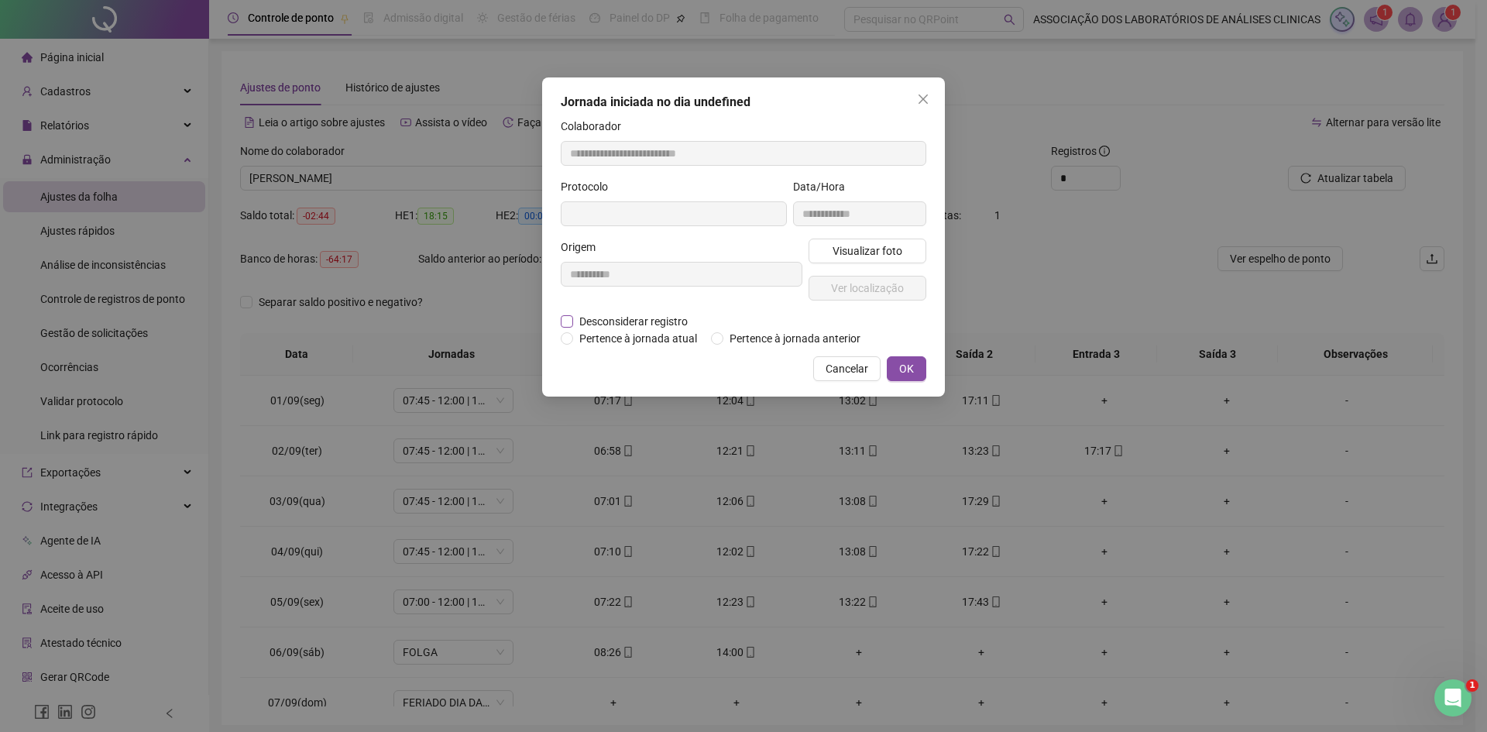
click at [566, 314] on label "Desconsiderar registro" at bounding box center [633, 321] width 144 height 17
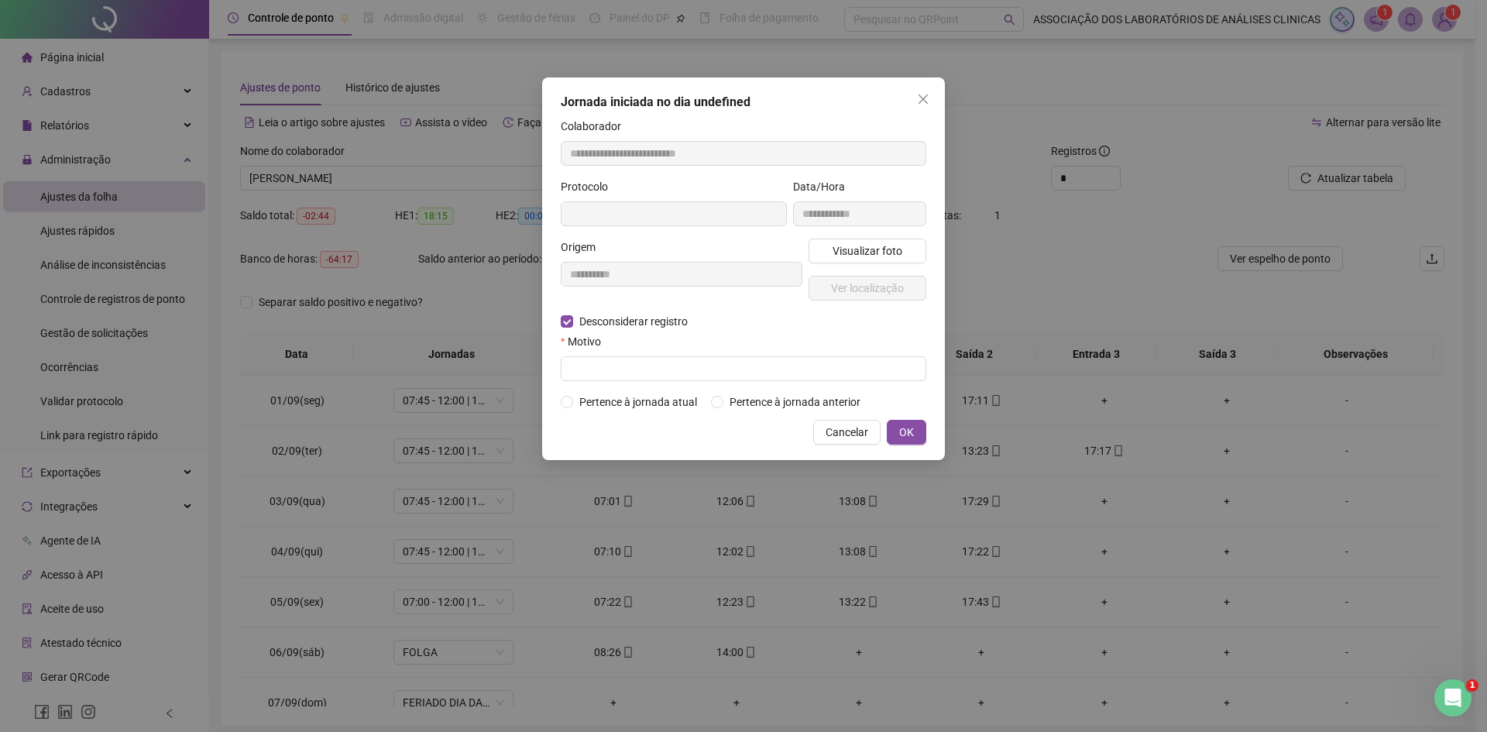
type input "**********"
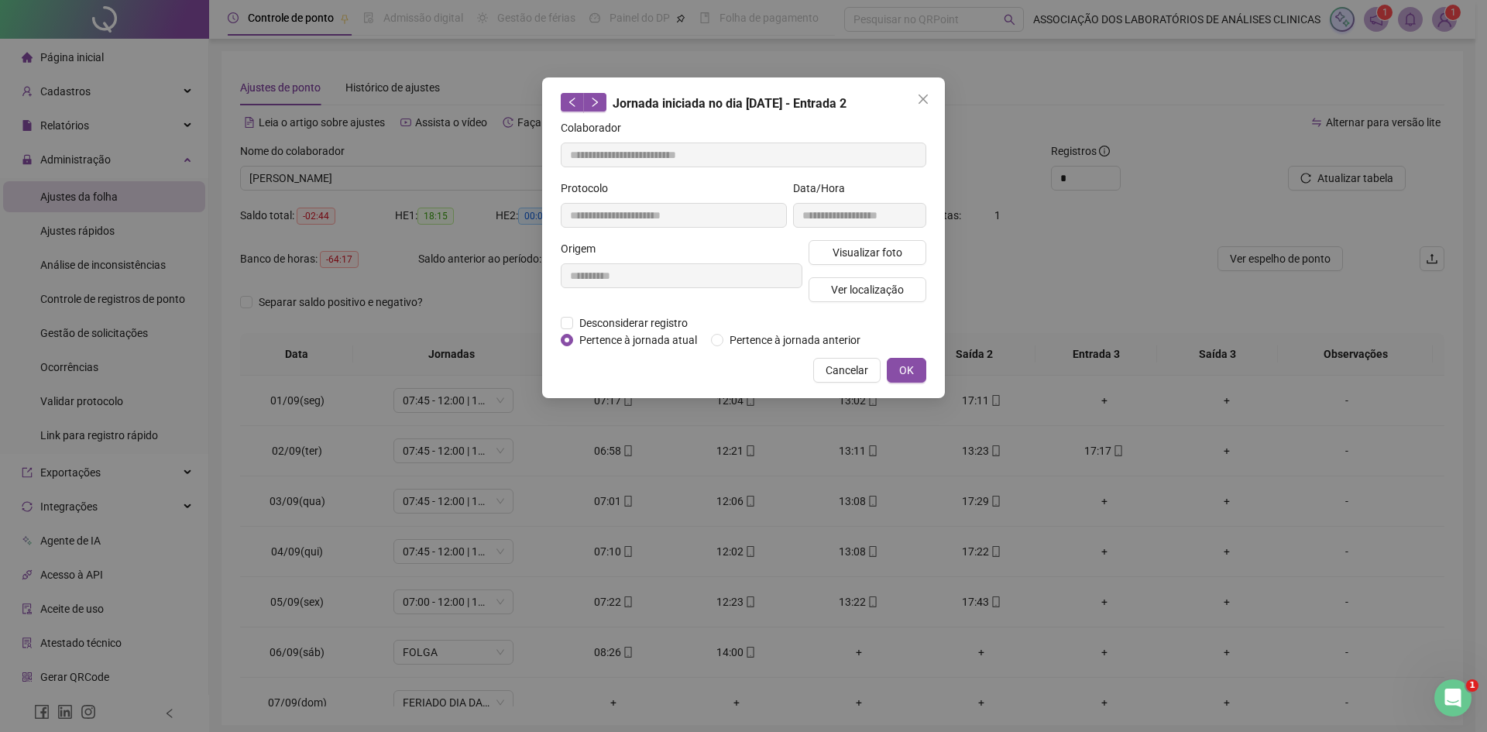
click at [647, 375] on div "Cancelar OK" at bounding box center [744, 370] width 366 height 25
click at [649, 369] on div "Cancelar OK" at bounding box center [744, 370] width 366 height 25
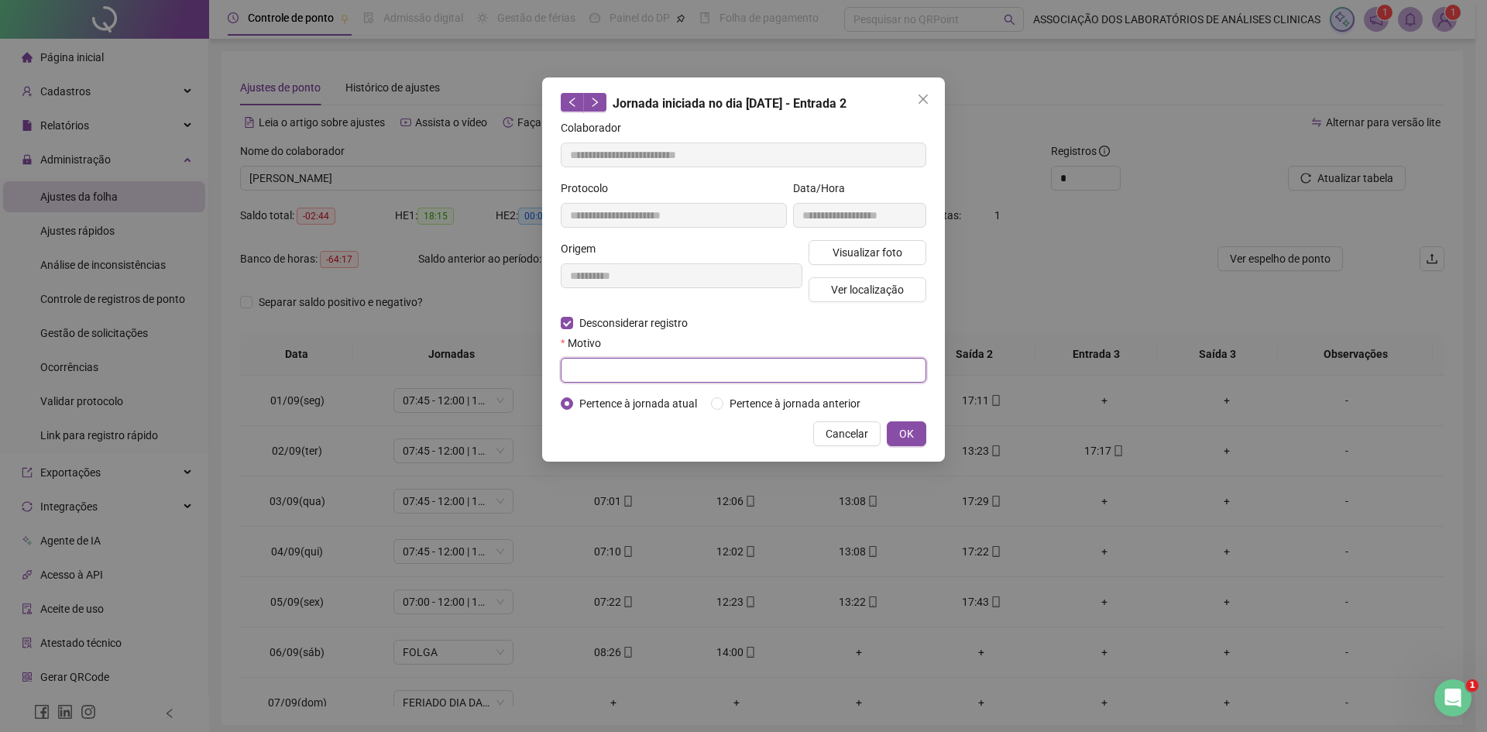
click at [575, 374] on input "text" at bounding box center [744, 370] width 366 height 25
type input "*"
click at [914, 434] on button "OK" at bounding box center [906, 433] width 39 height 25
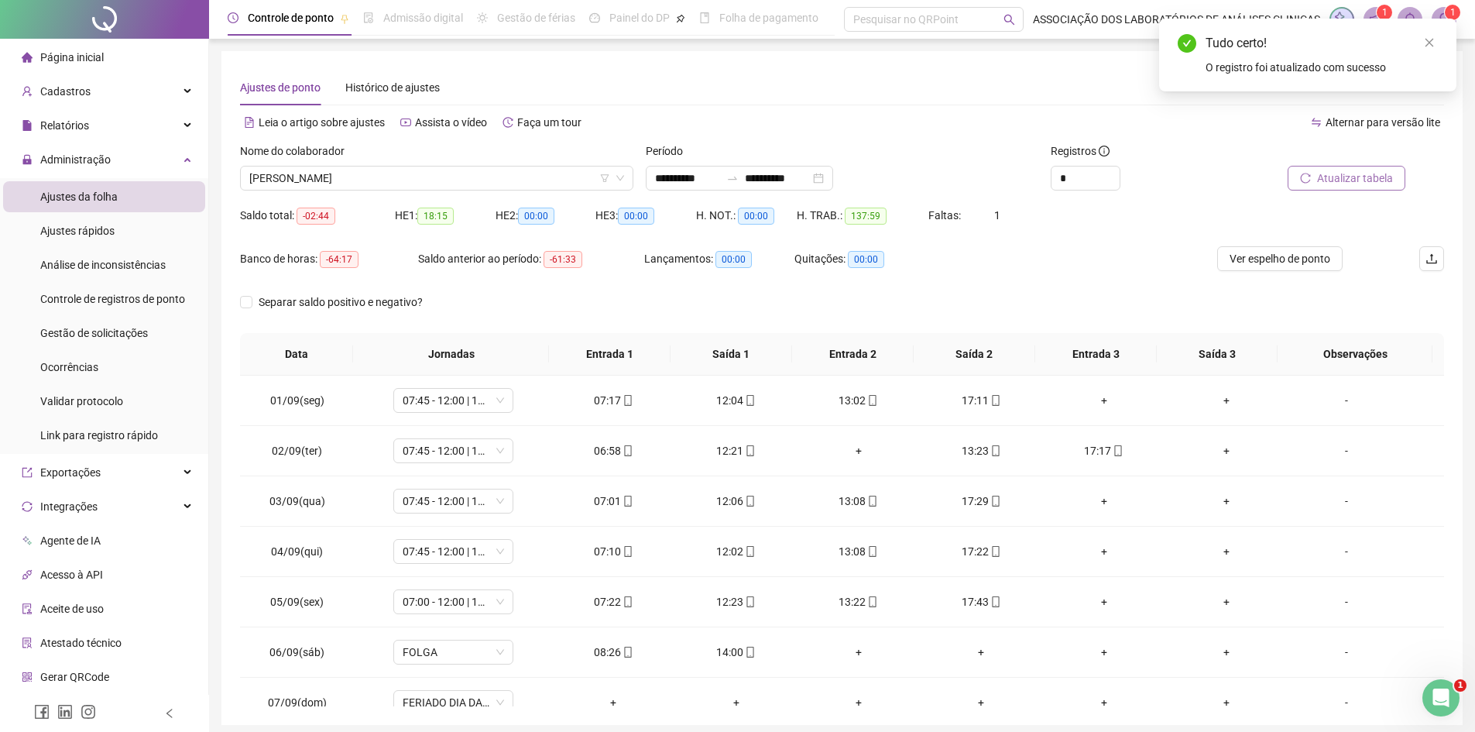
click at [1376, 171] on span "Atualizar tabela" at bounding box center [1355, 178] width 76 height 17
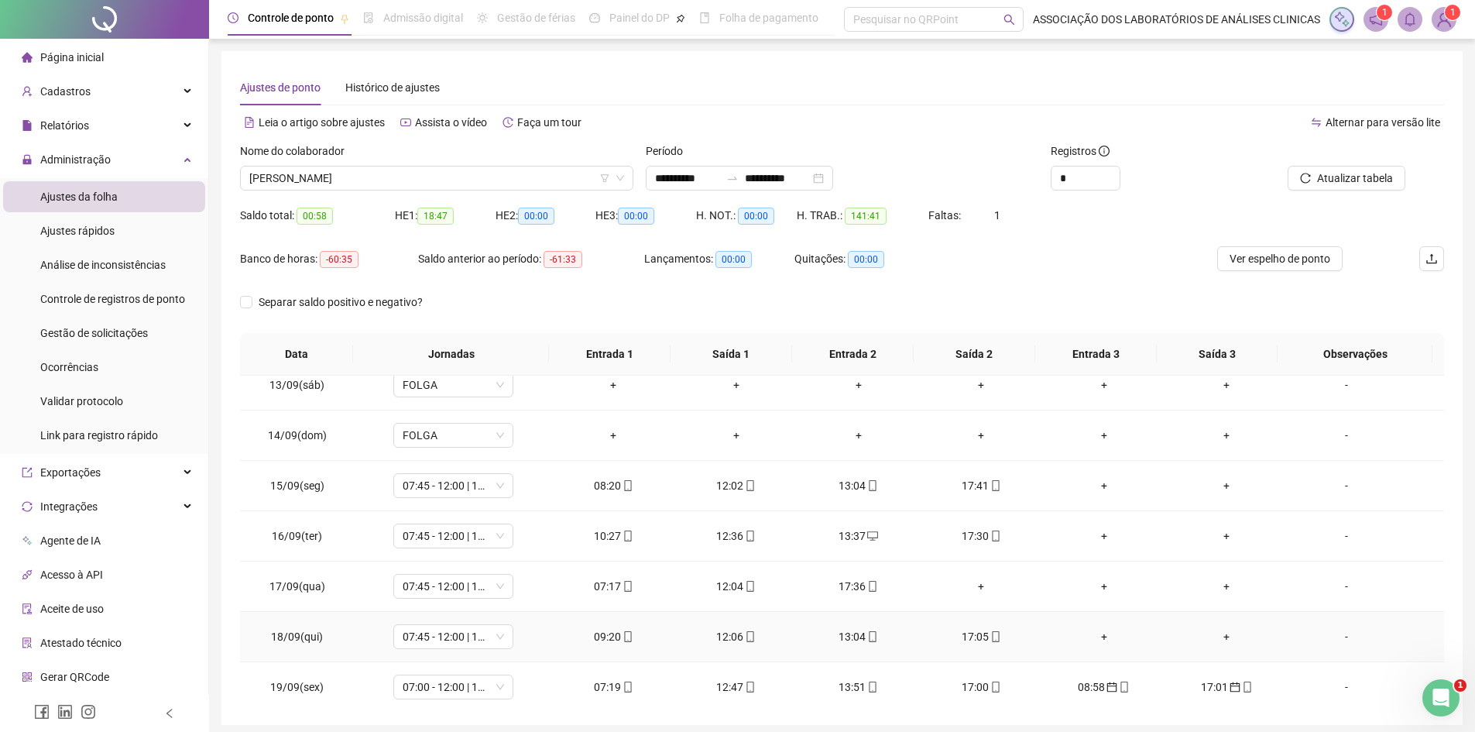
scroll to position [774, 0]
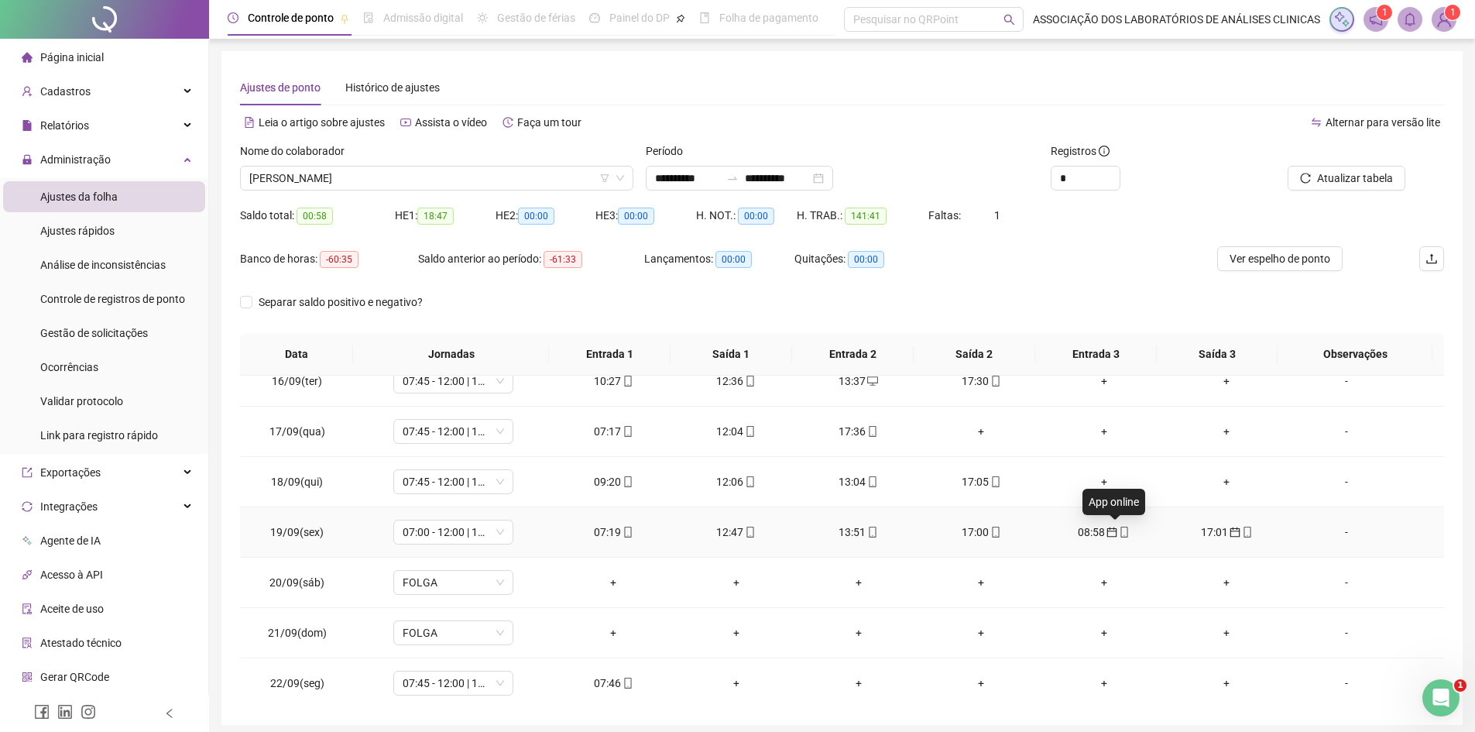
click at [1119, 532] on icon "mobile" at bounding box center [1124, 532] width 11 height 11
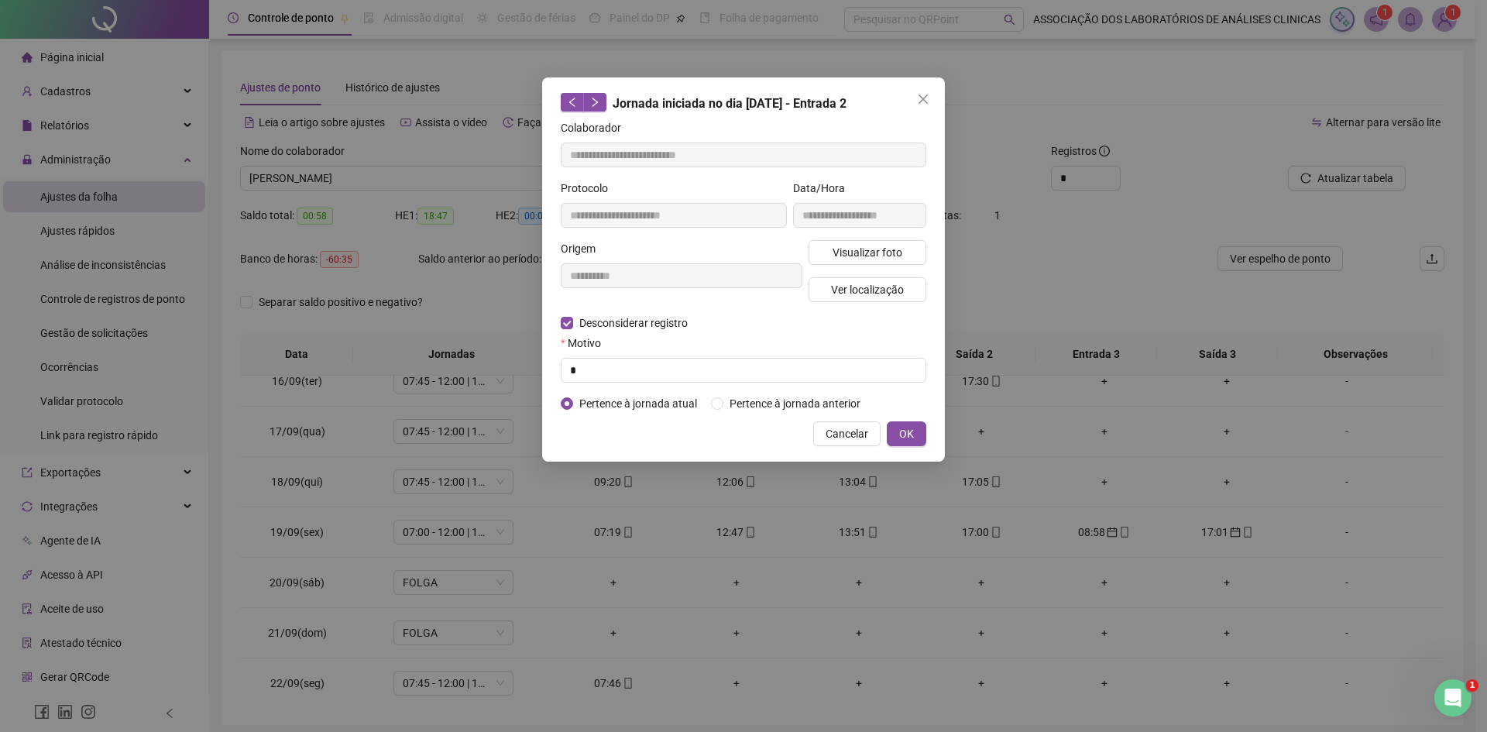
type input "**********"
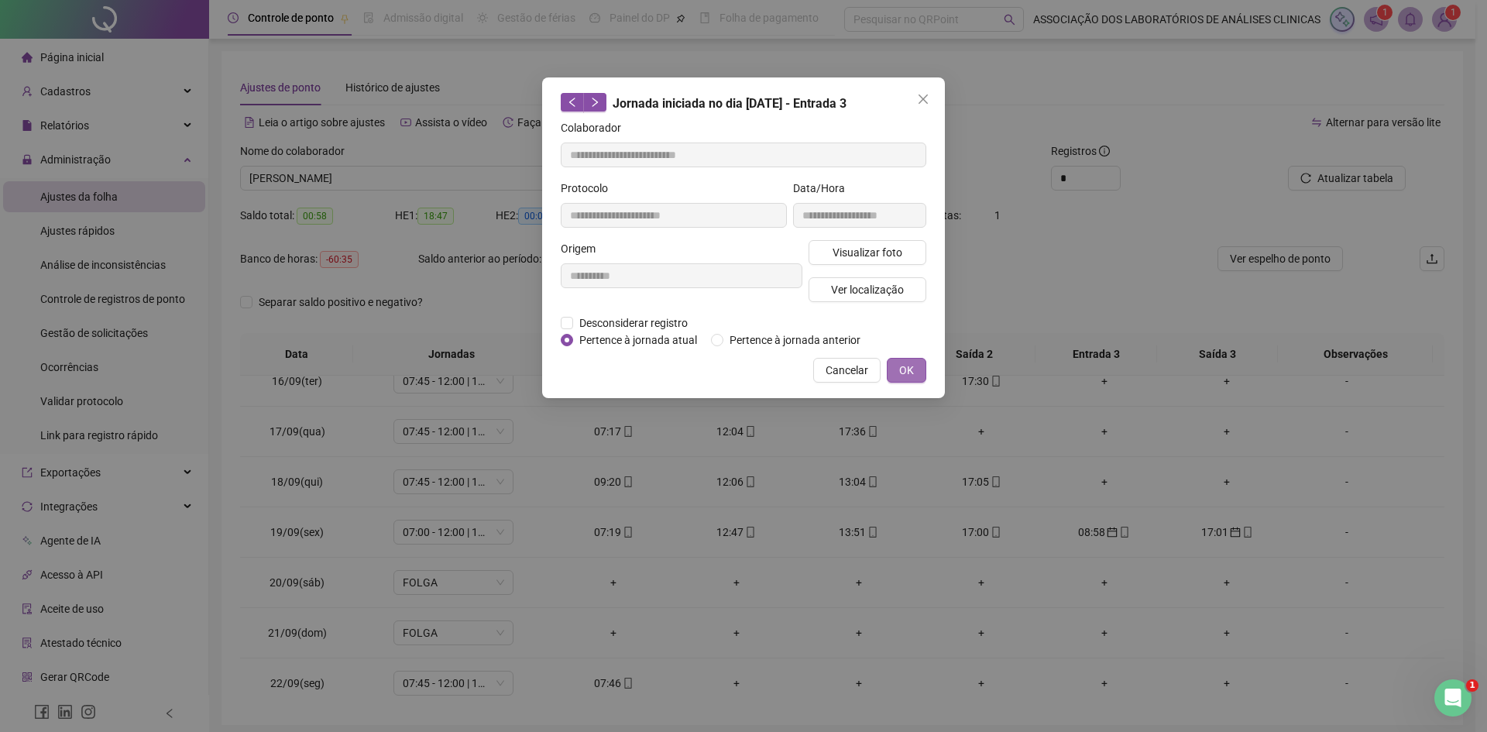
click at [914, 363] on button "OK" at bounding box center [906, 370] width 39 height 25
click at [904, 367] on span "OK" at bounding box center [906, 370] width 15 height 17
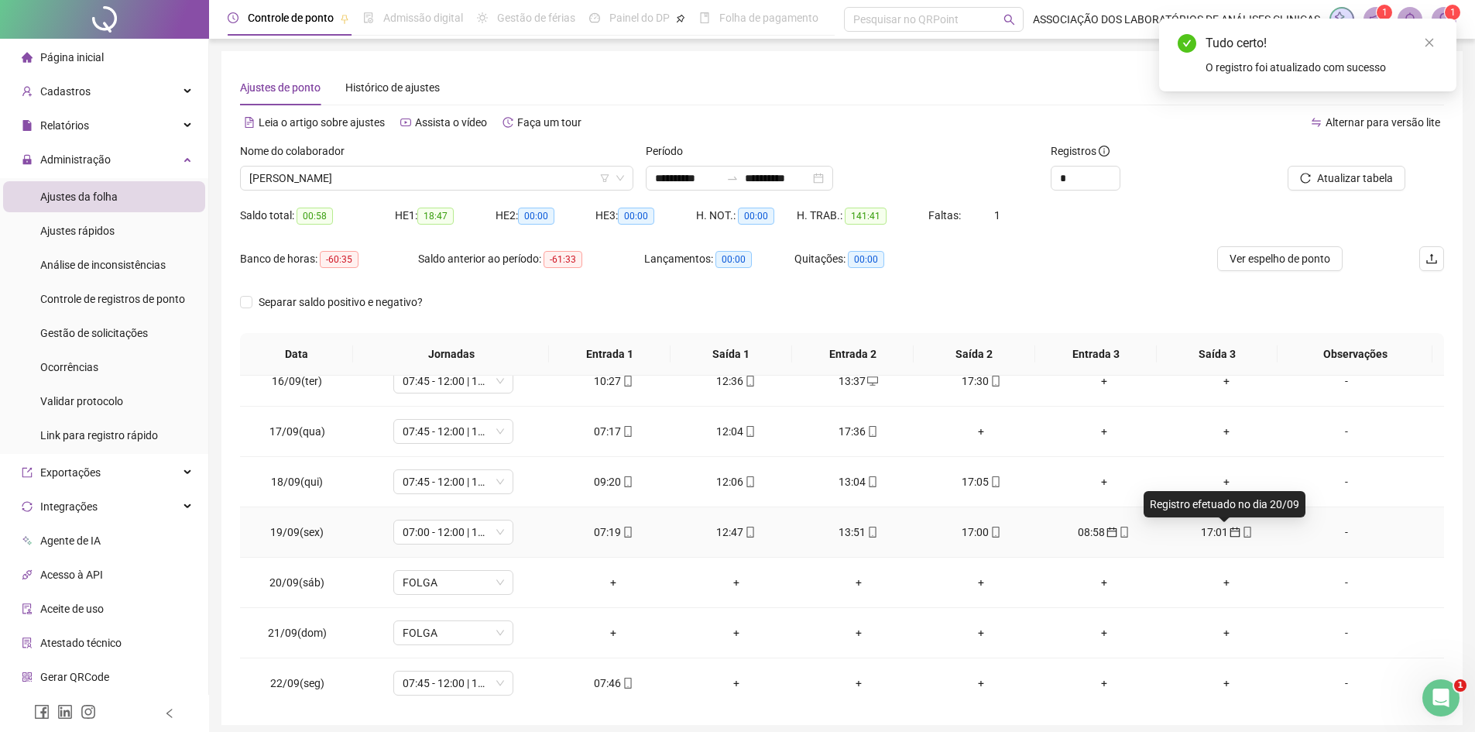
click at [1230, 531] on icon "calendar" at bounding box center [1235, 532] width 11 height 11
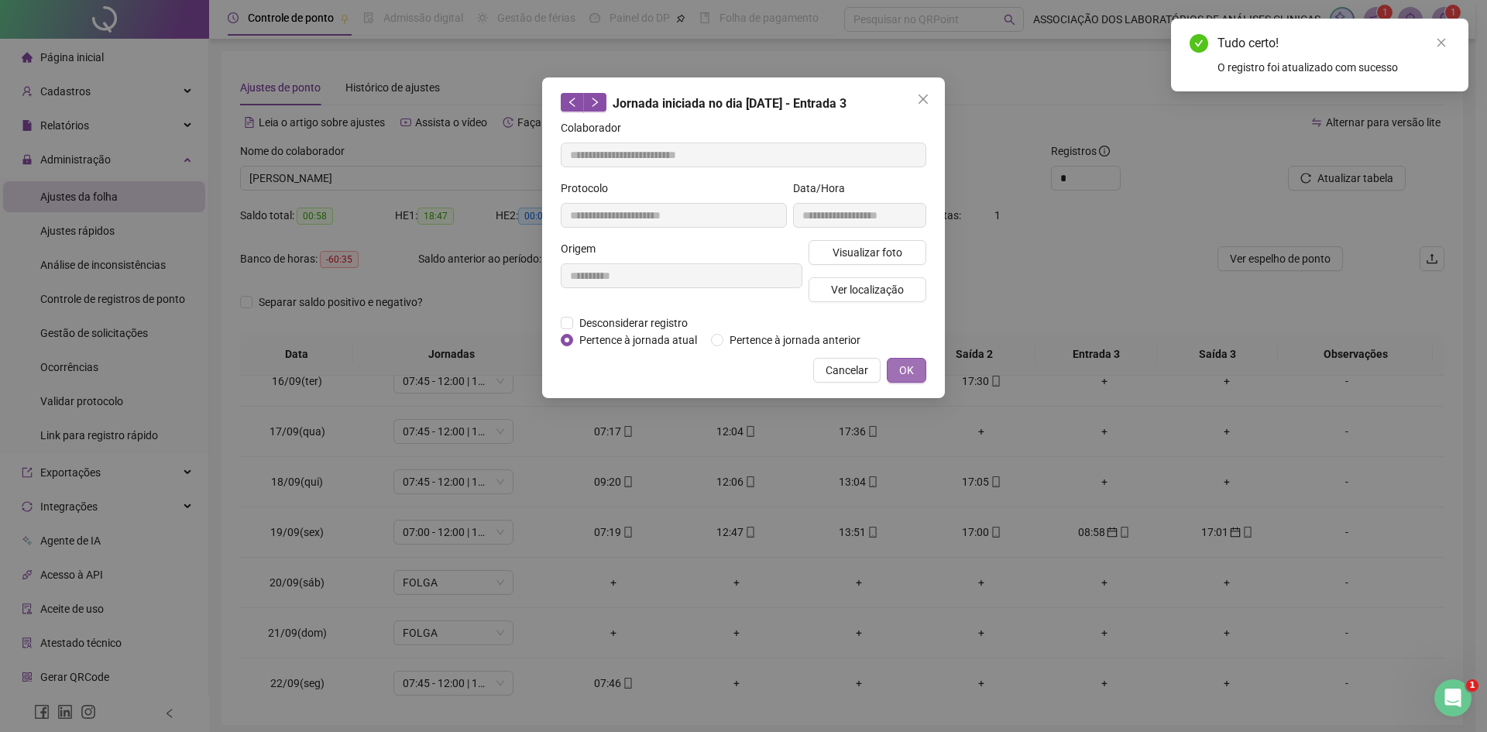
type input "**********"
click at [907, 365] on span "OK" at bounding box center [906, 370] width 15 height 17
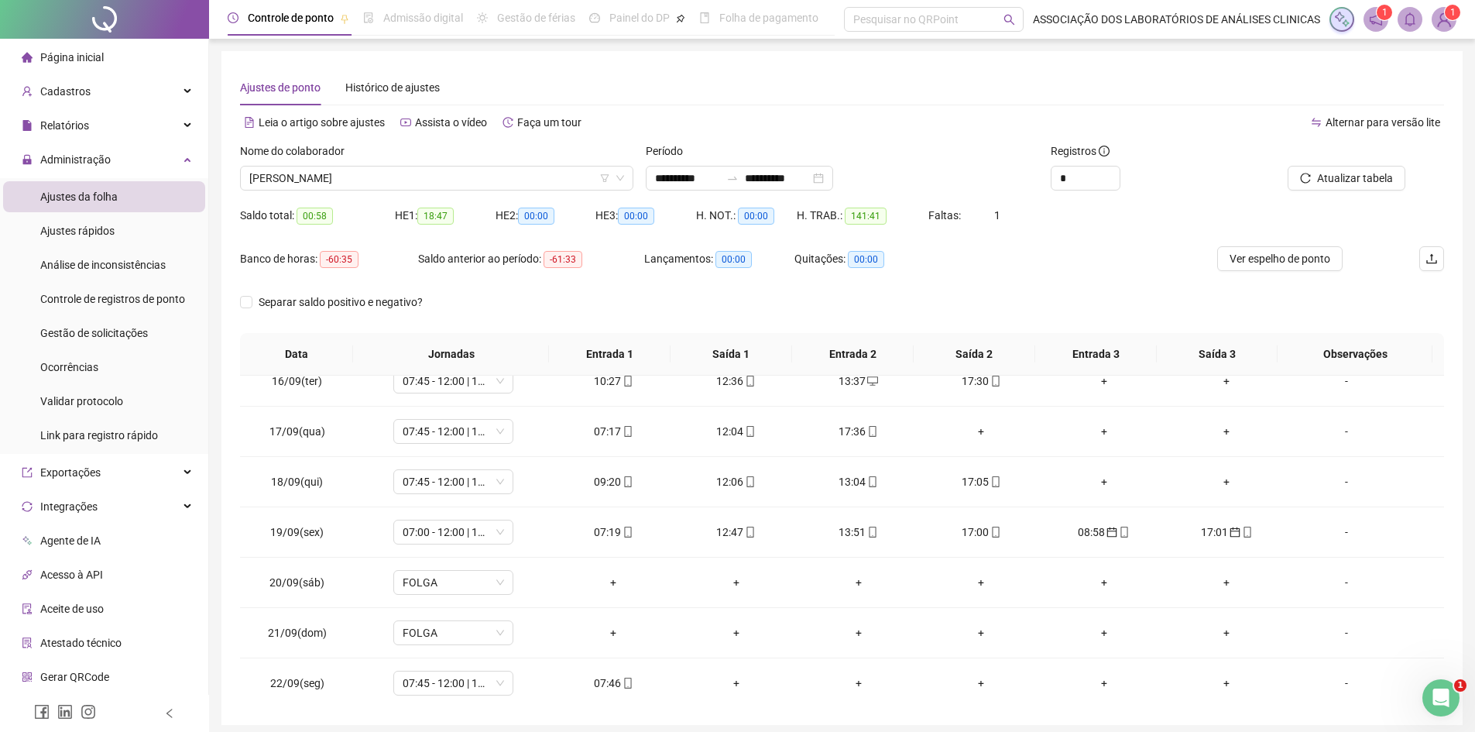
click at [1379, 191] on div "Atualizar tabela" at bounding box center [1349, 173] width 203 height 60
click at [1375, 176] on span "Atualizar tabela" at bounding box center [1355, 178] width 76 height 17
click at [1118, 538] on span at bounding box center [1124, 532] width 12 height 12
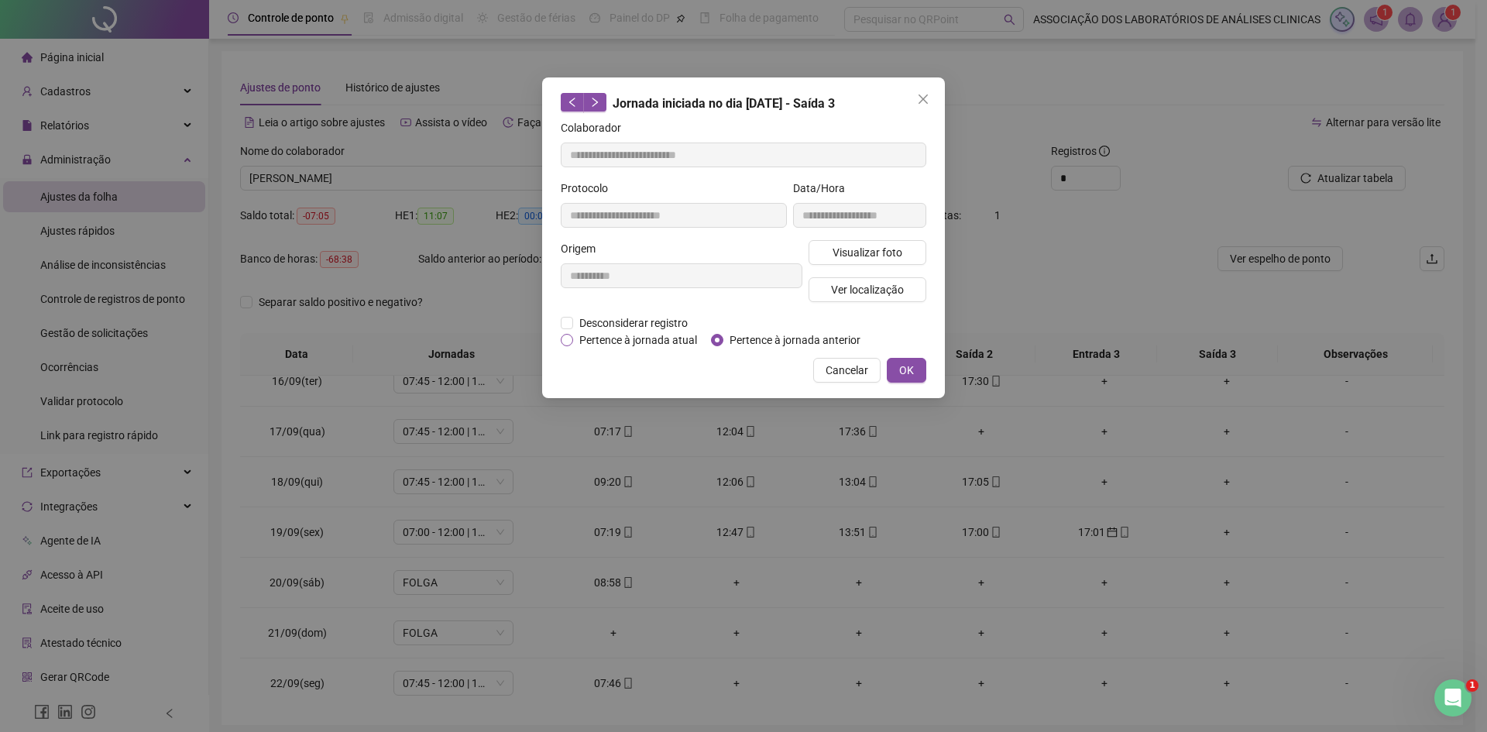
click at [586, 341] on span "Pertence à jornada atual" at bounding box center [638, 339] width 130 height 17
click at [904, 362] on span "OK" at bounding box center [906, 370] width 15 height 17
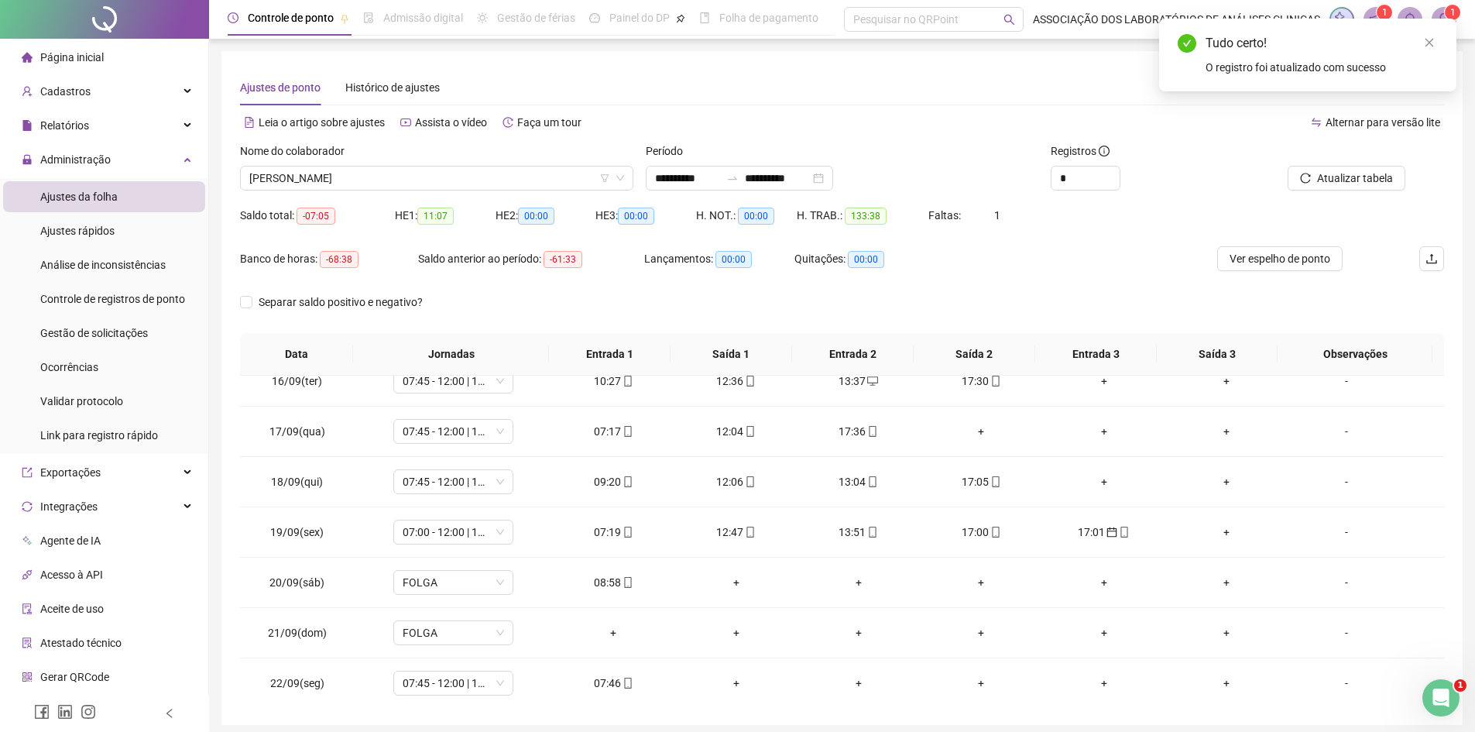
click at [1317, 165] on div at bounding box center [1330, 154] width 152 height 23
click at [1317, 173] on button "Atualizar tabela" at bounding box center [1347, 178] width 118 height 25
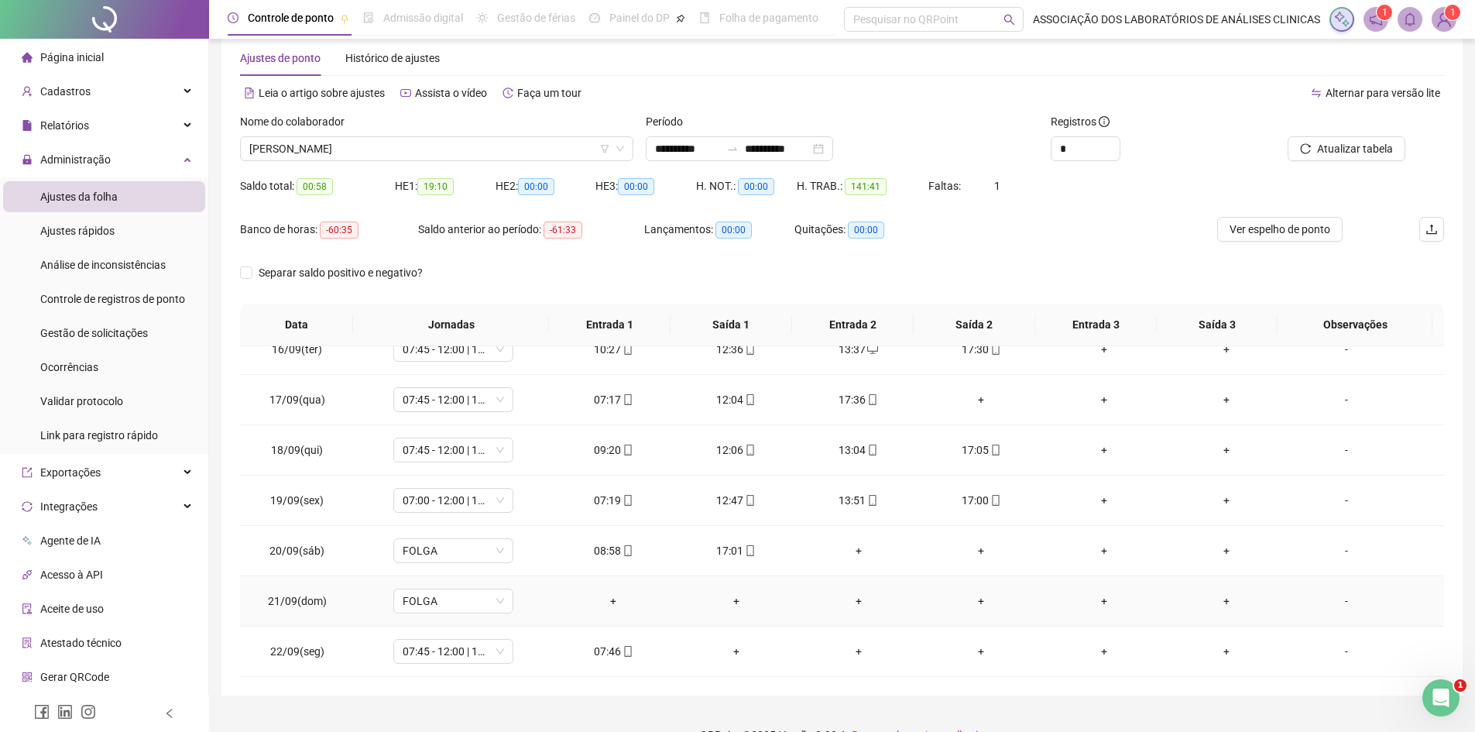
scroll to position [0, 0]
